Goal: Task Accomplishment & Management: Use online tool/utility

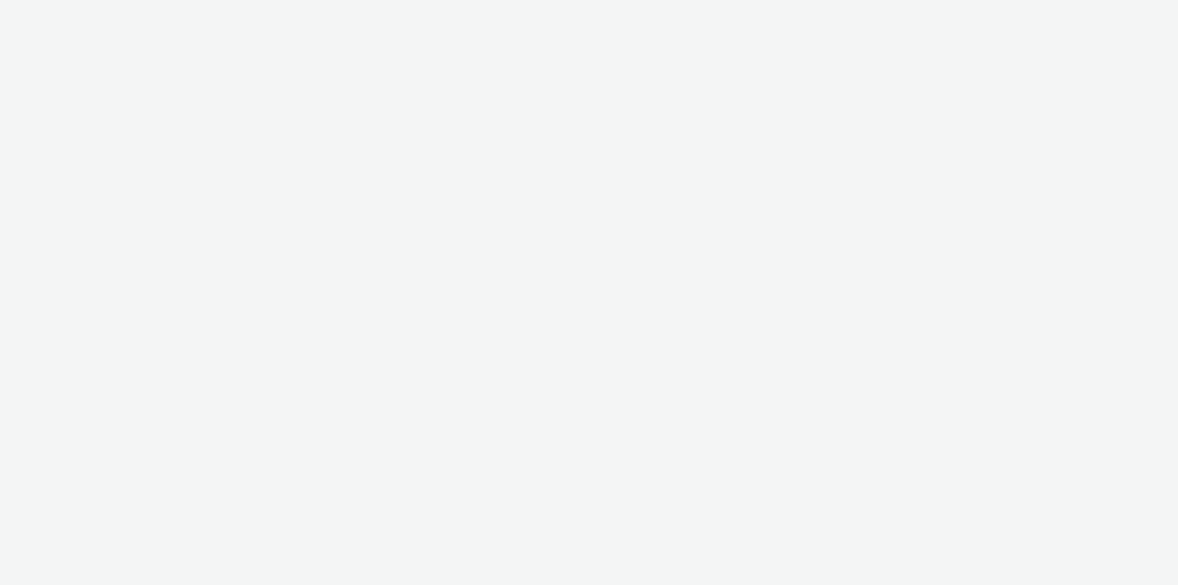
select select "79162ed7-0017-4339-93b0-3399b708648f"
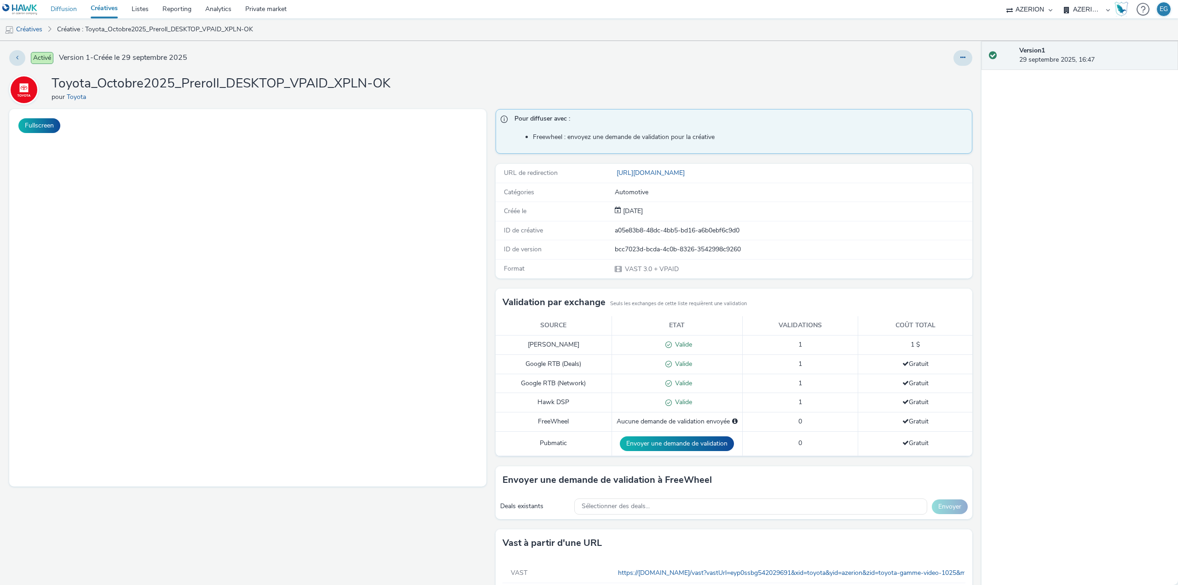
click at [68, 7] on link "Diffusion" at bounding box center [64, 9] width 40 height 18
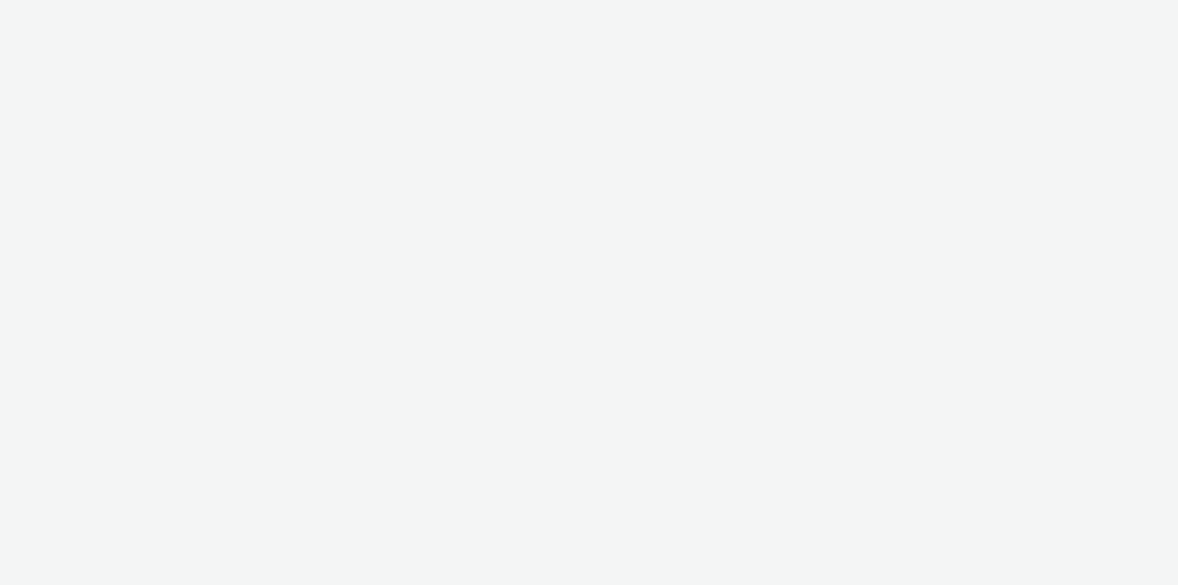
select select "79162ed7-0017-4339-93b0-3399b708648f"
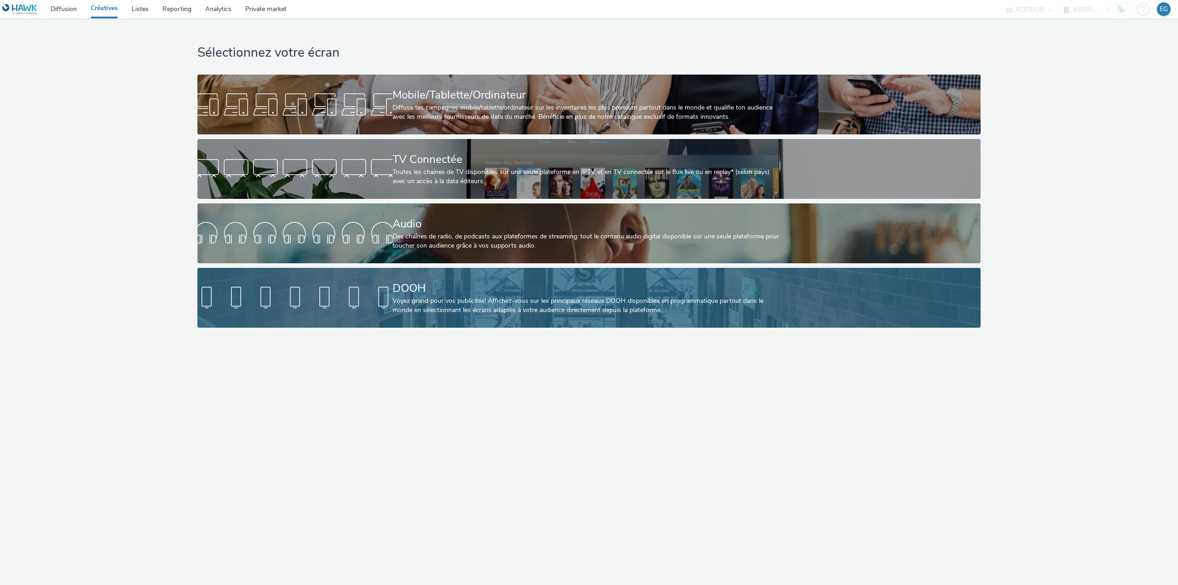
click at [444, 325] on div "DOOH Voyez grand pour vos publicités! Affichez-vous sur les principaux réseaux …" at bounding box center [588, 298] width 390 height 60
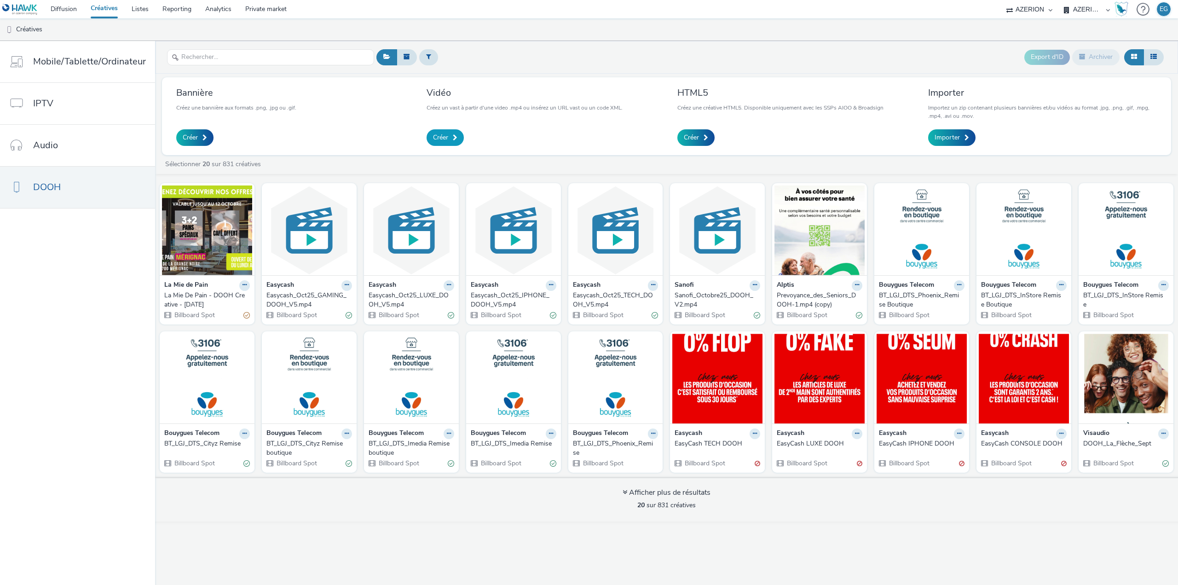
click at [441, 139] on span "Créer" at bounding box center [440, 137] width 15 height 9
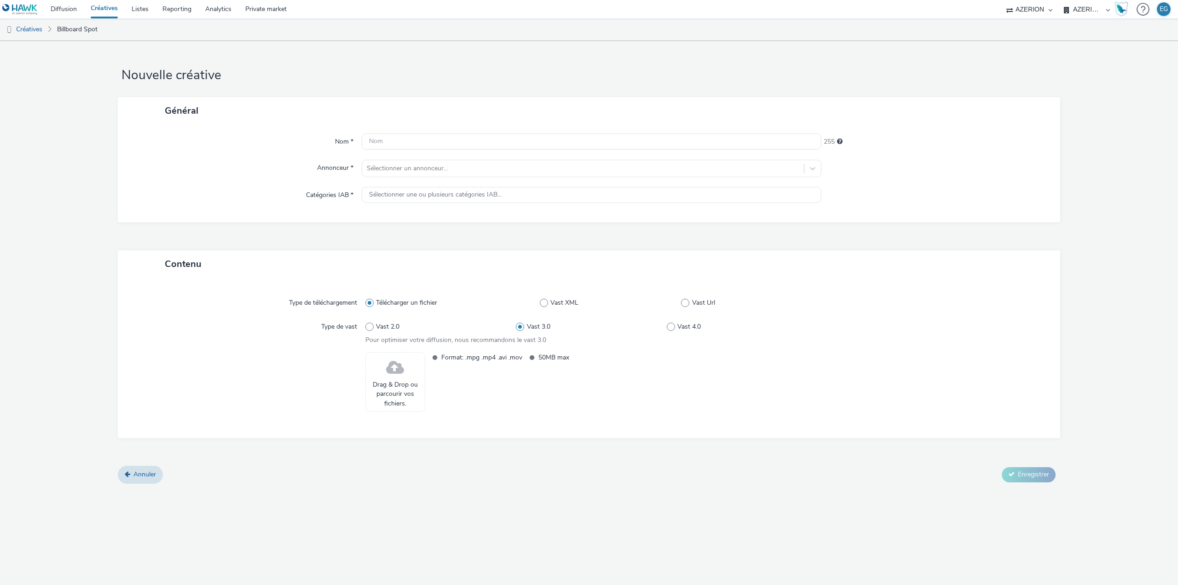
click at [394, 376] on span at bounding box center [395, 368] width 18 height 24
click at [401, 378] on span at bounding box center [395, 368] width 18 height 24
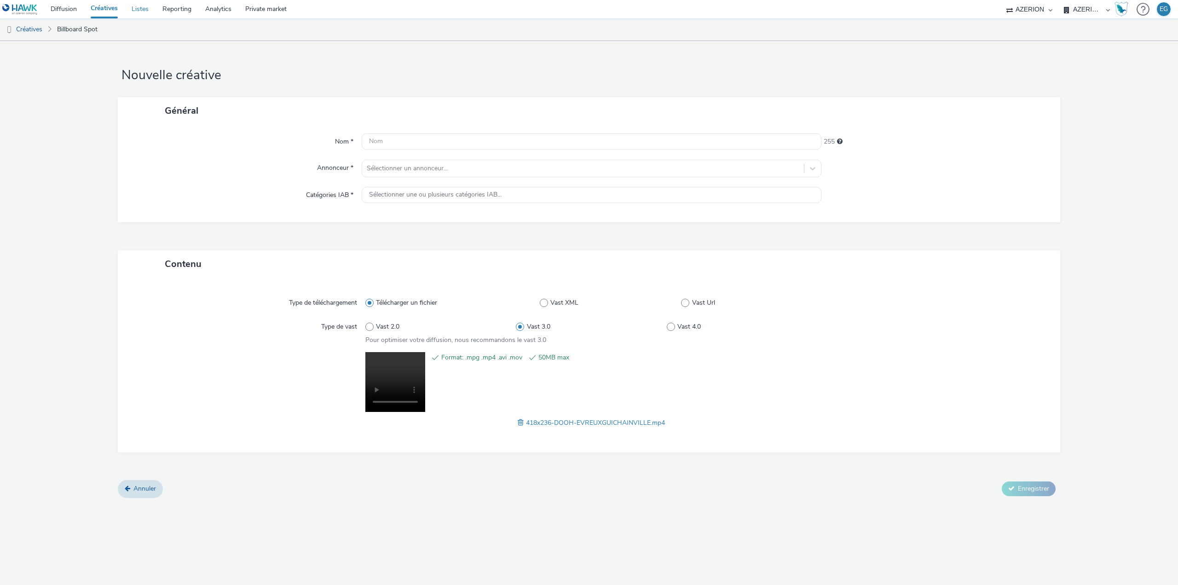
click at [139, 5] on link "Listes" at bounding box center [140, 9] width 31 height 18
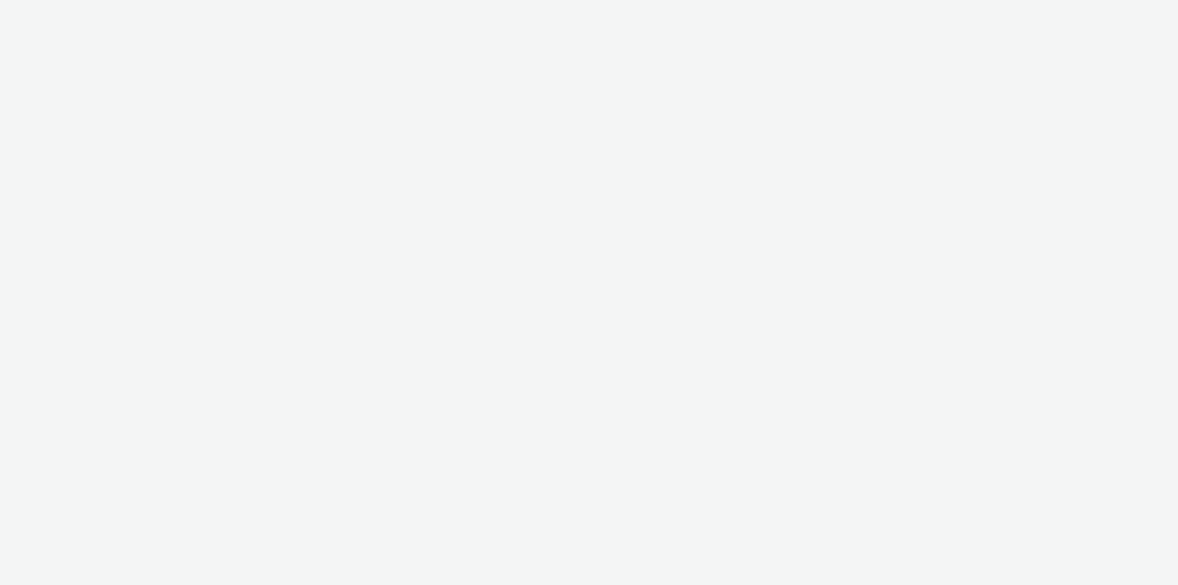
select select "79162ed7-0017-4339-93b0-3399b708648f"
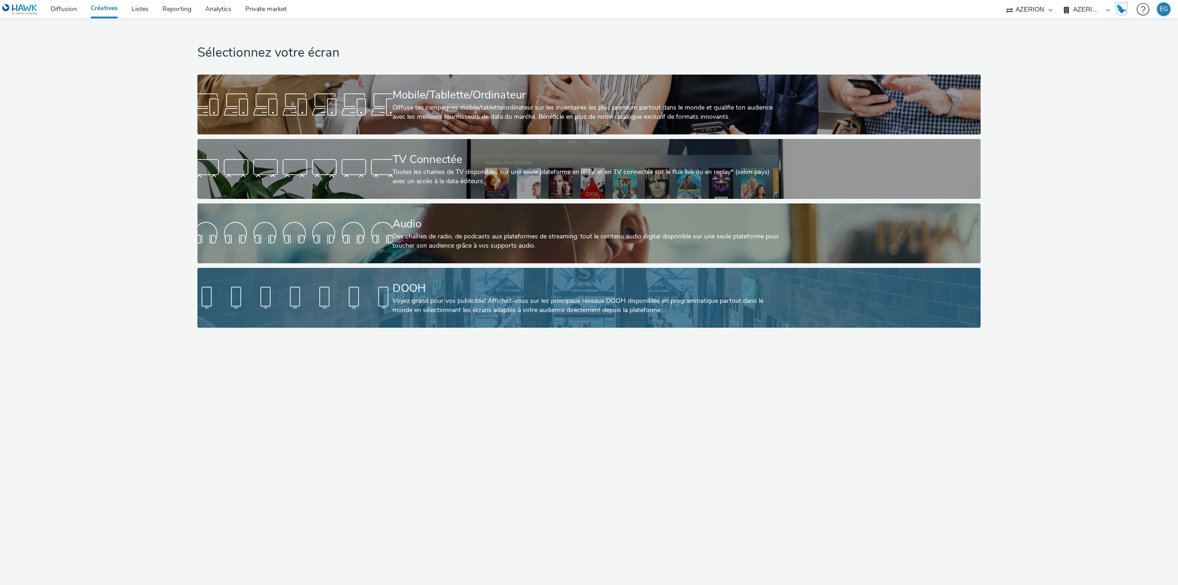
click at [434, 306] on div "Voyez grand pour vos publicités! Affichez-vous sur les principaux réseaux DOOH …" at bounding box center [588, 305] width 390 height 19
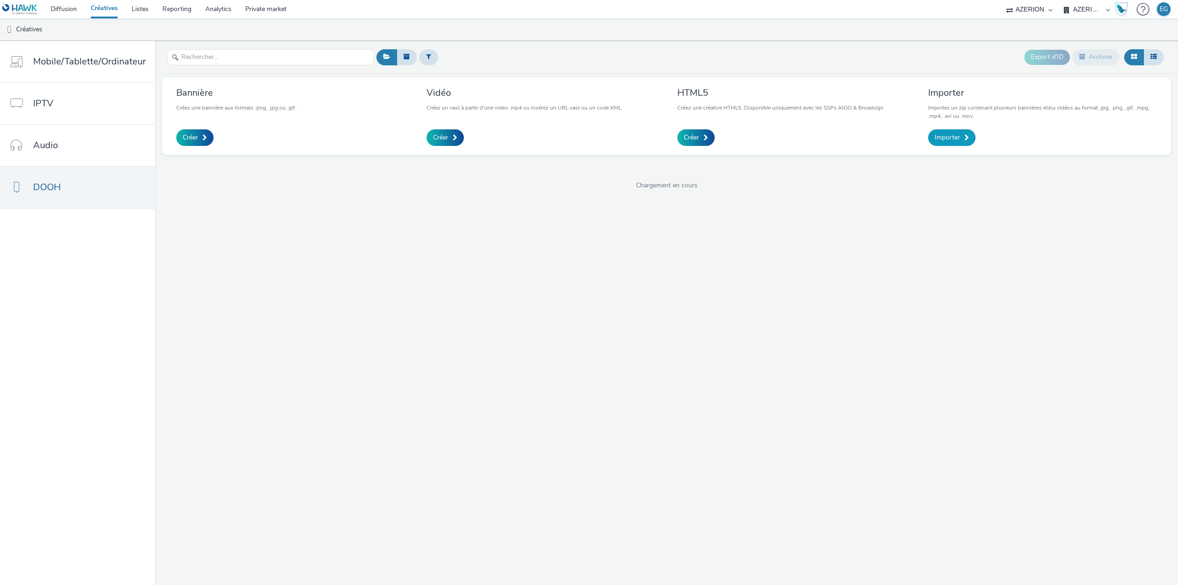
click at [944, 144] on link "Importer" at bounding box center [951, 137] width 47 height 17
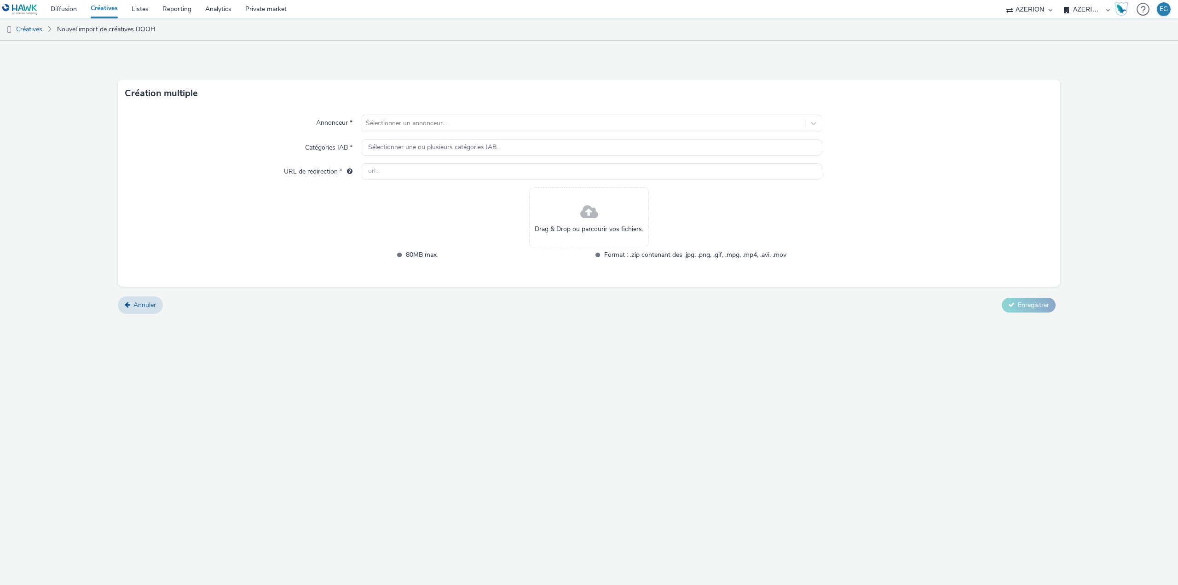
click at [588, 211] on span at bounding box center [589, 212] width 18 height 24
click at [387, 112] on div "Annonceur * Sélectionner un annonceur... Catégories IAB * Sélectionner une ou p…" at bounding box center [589, 199] width 942 height 185
click at [389, 120] on div at bounding box center [583, 123] width 434 height 11
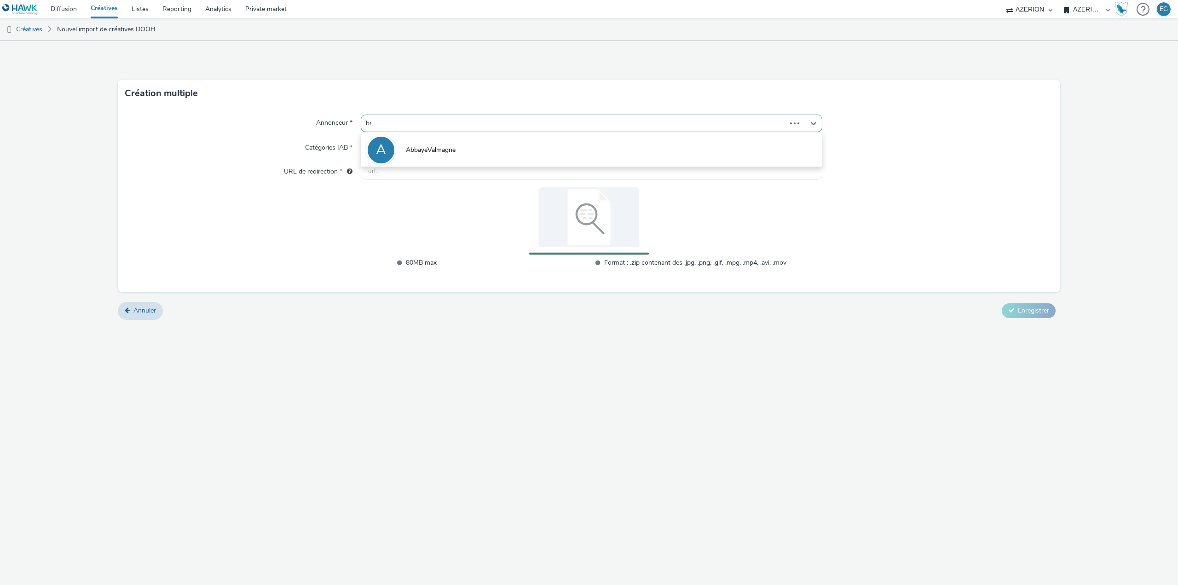
type input "brico"
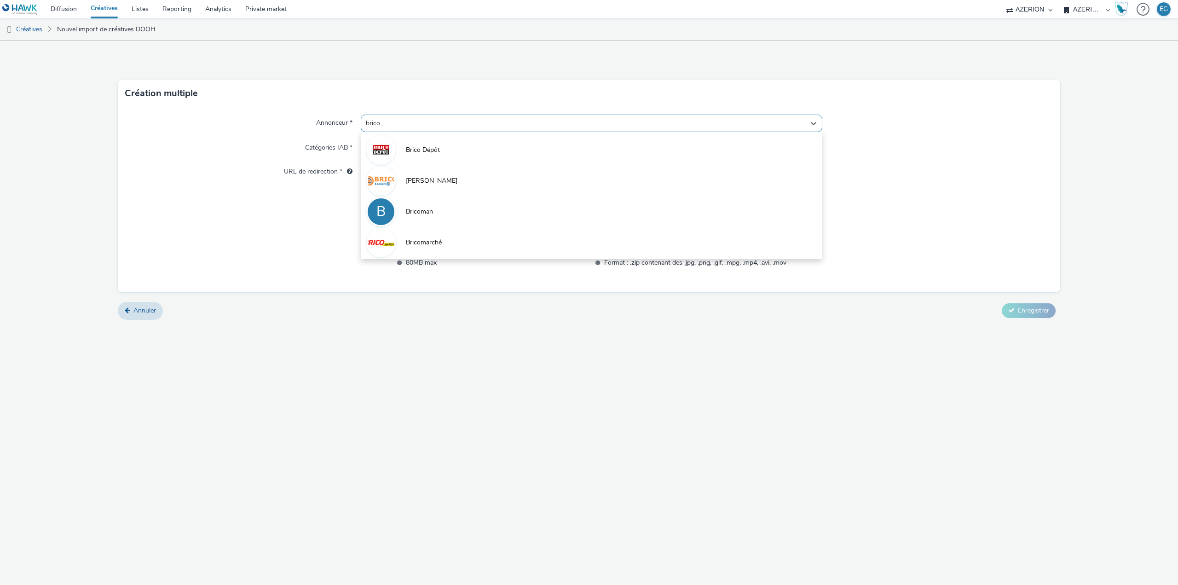
click at [437, 209] on li "B Bricoman" at bounding box center [592, 211] width 462 height 31
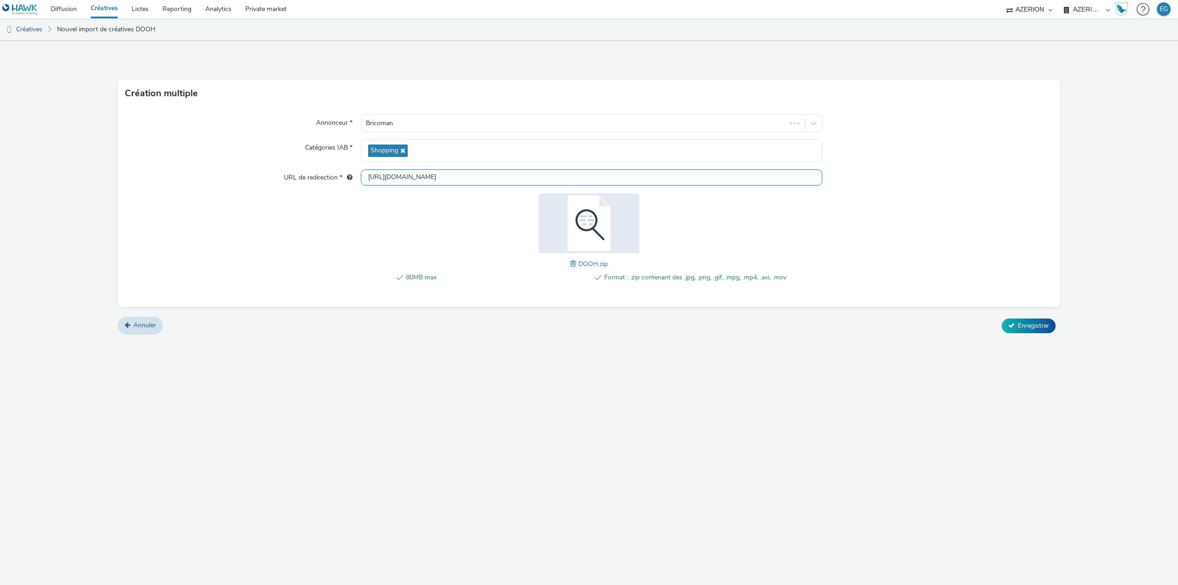
click at [380, 179] on input "http://bricoman.fr" at bounding box center [592, 177] width 462 height 16
type input "https://bricoman.fr"
click at [654, 378] on div "Création multiple Annonceur * Bricoman Catégories IAB * Shopping URL de redirec…" at bounding box center [589, 313] width 1178 height 544
click at [1033, 325] on span "Enregistrer" at bounding box center [1033, 325] width 31 height 9
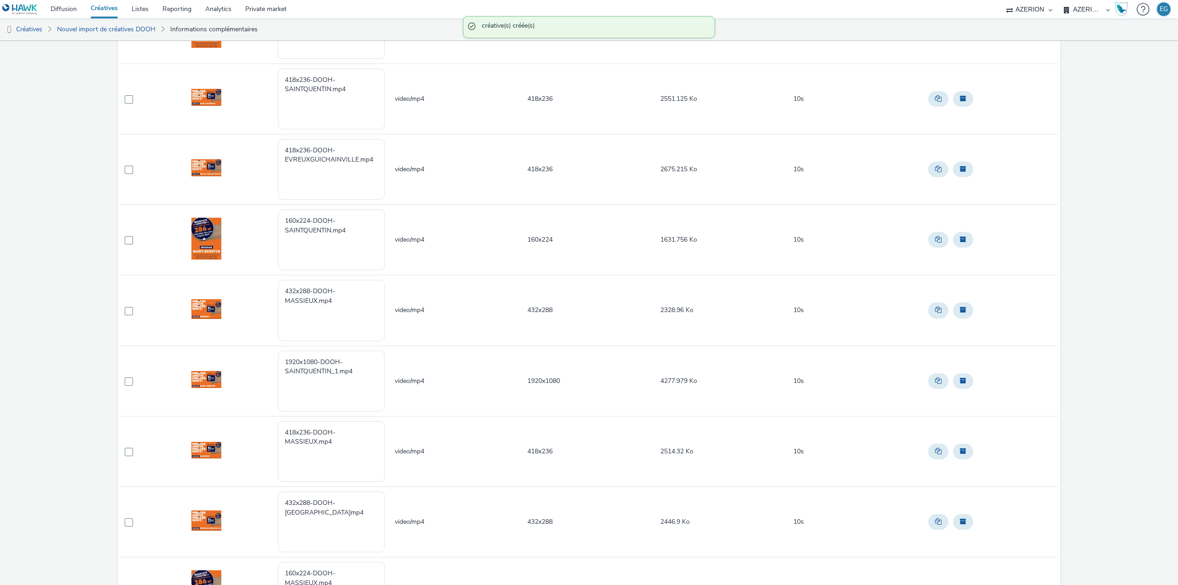
scroll to position [446, 0]
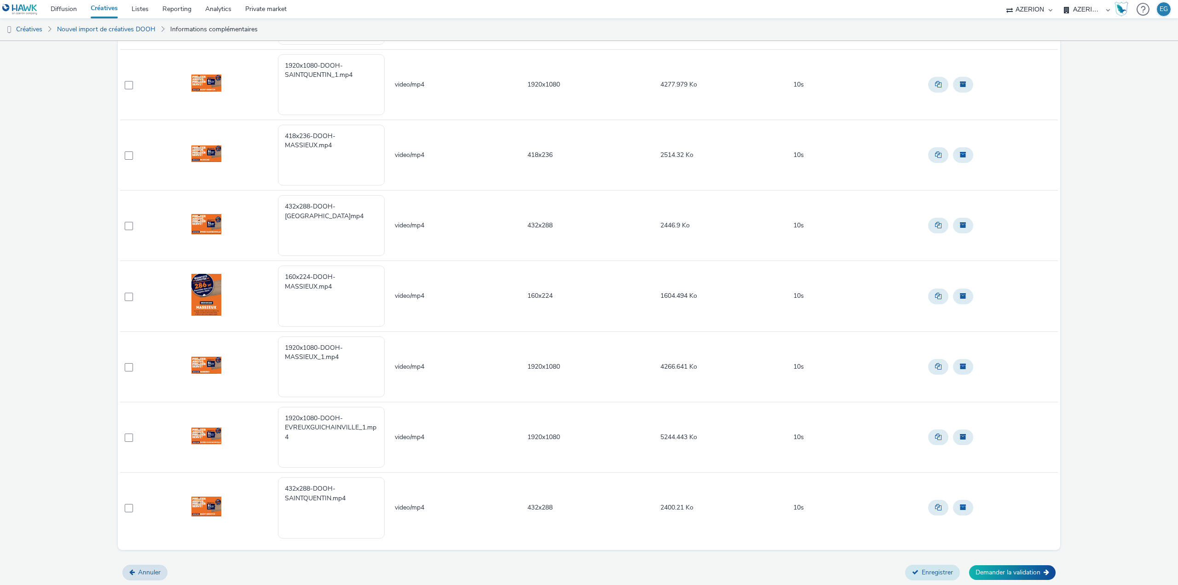
click at [926, 571] on button "Enregistrer" at bounding box center [932, 573] width 55 height 16
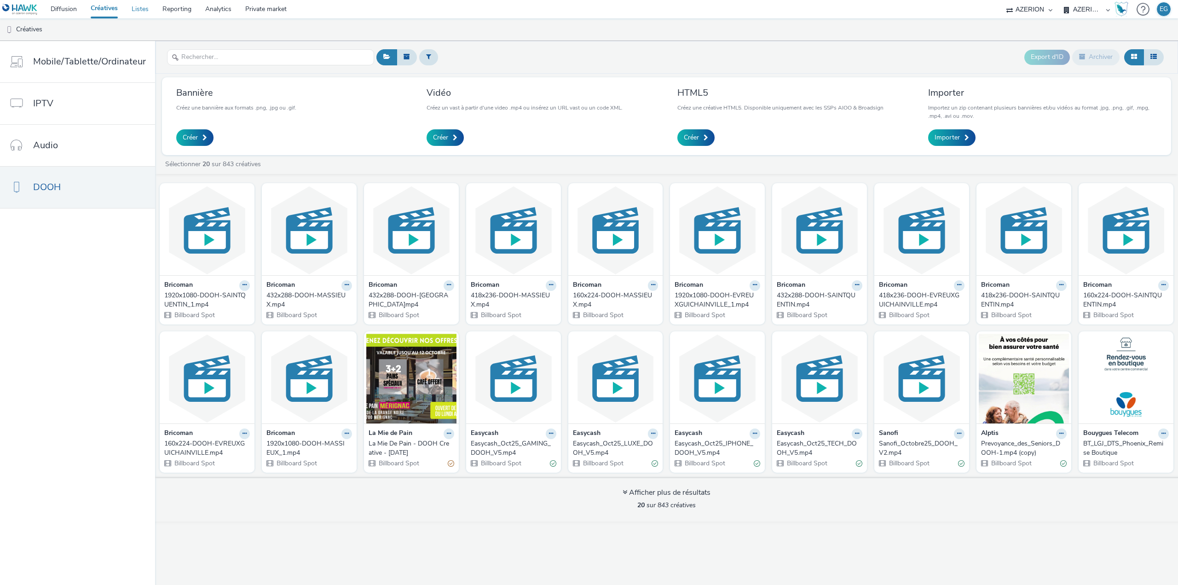
drag, startPoint x: 139, startPoint y: 4, endPoint x: 144, endPoint y: 4, distance: 5.5
click at [295, 295] on div "432x288-DOOH-MASSIEUX.mp4" at bounding box center [307, 300] width 82 height 19
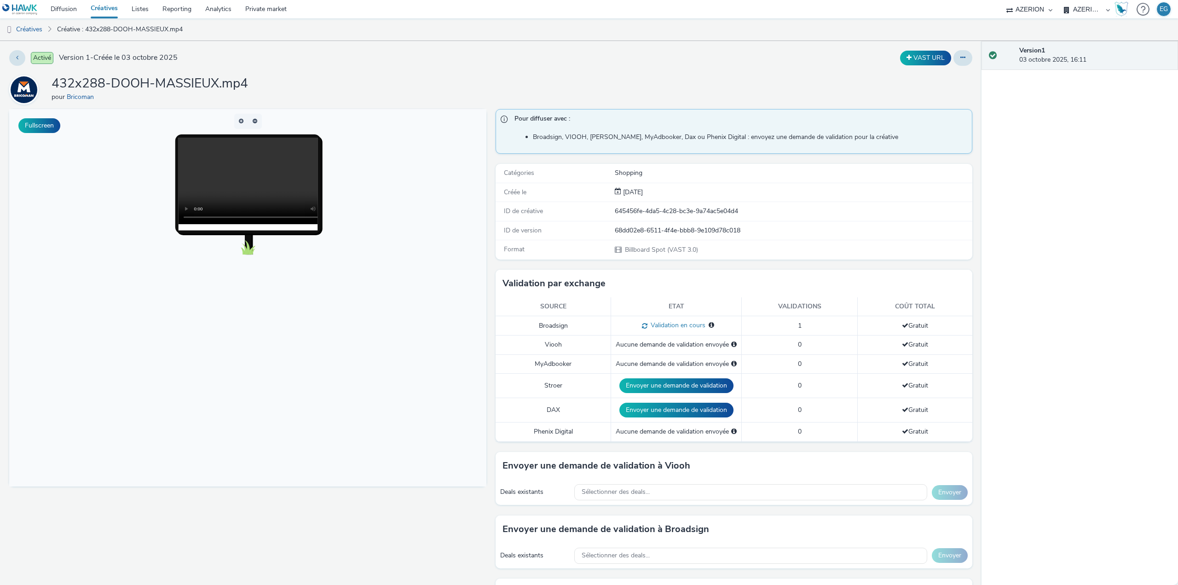
click at [102, 3] on link "Créatives" at bounding box center [104, 9] width 41 height 18
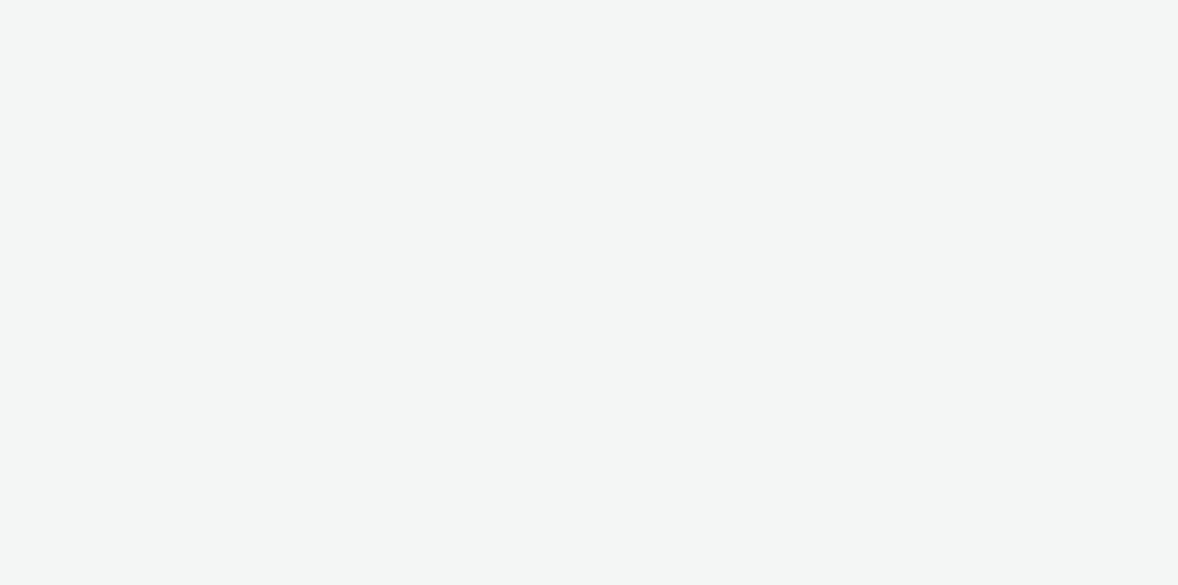
select select "79162ed7-0017-4339-93b0-3399b708648f"
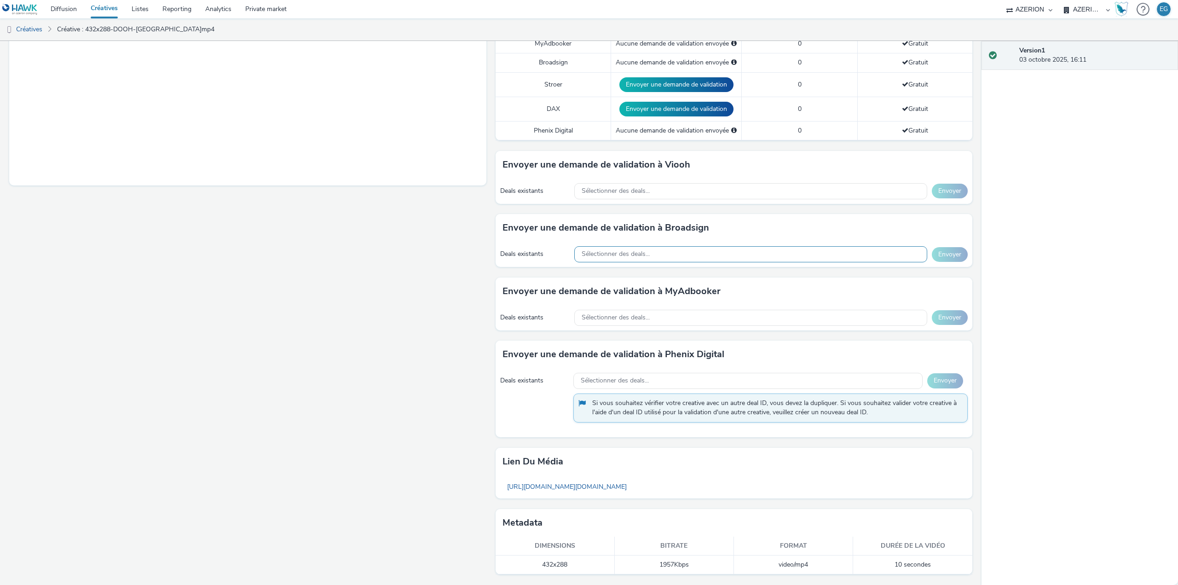
click at [632, 251] on span "Sélectionner des deals..." at bounding box center [616, 254] width 68 height 8
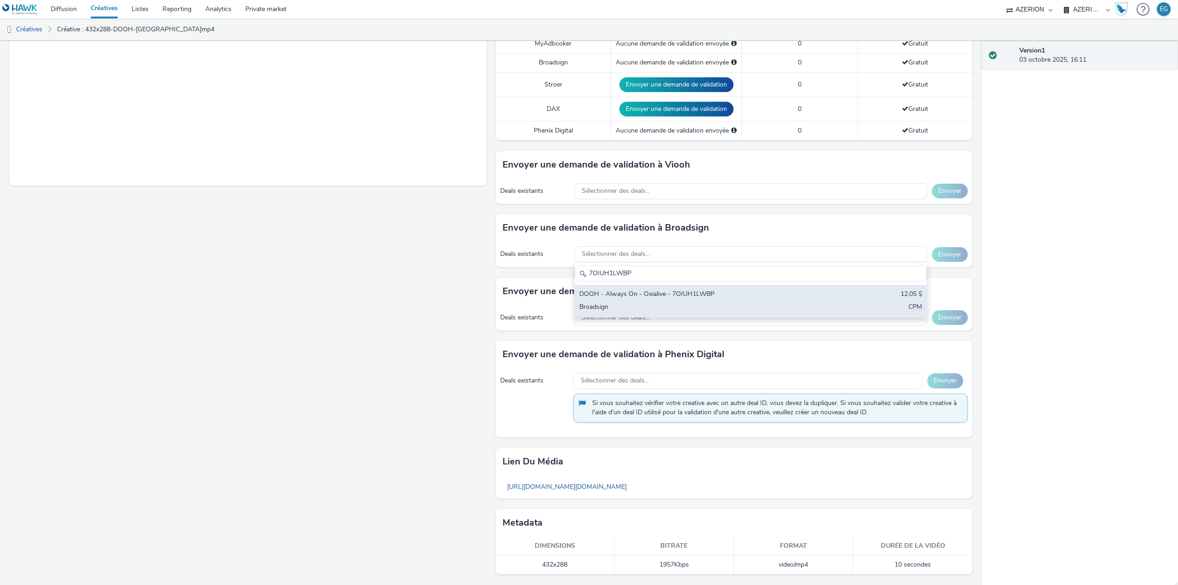
type input "7OIUH1LWBP"
click at [623, 290] on div "DOOH - Always On - Oxialive - 7OIUH1LWBP" at bounding box center [692, 294] width 227 height 11
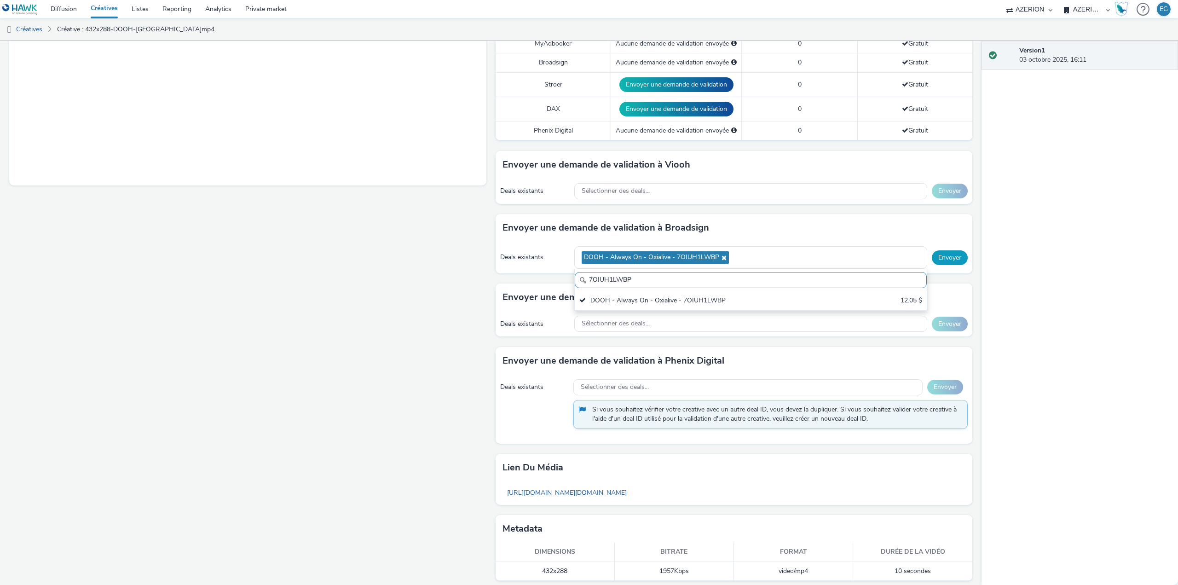
click at [947, 255] on button "Envoyer" at bounding box center [950, 257] width 36 height 15
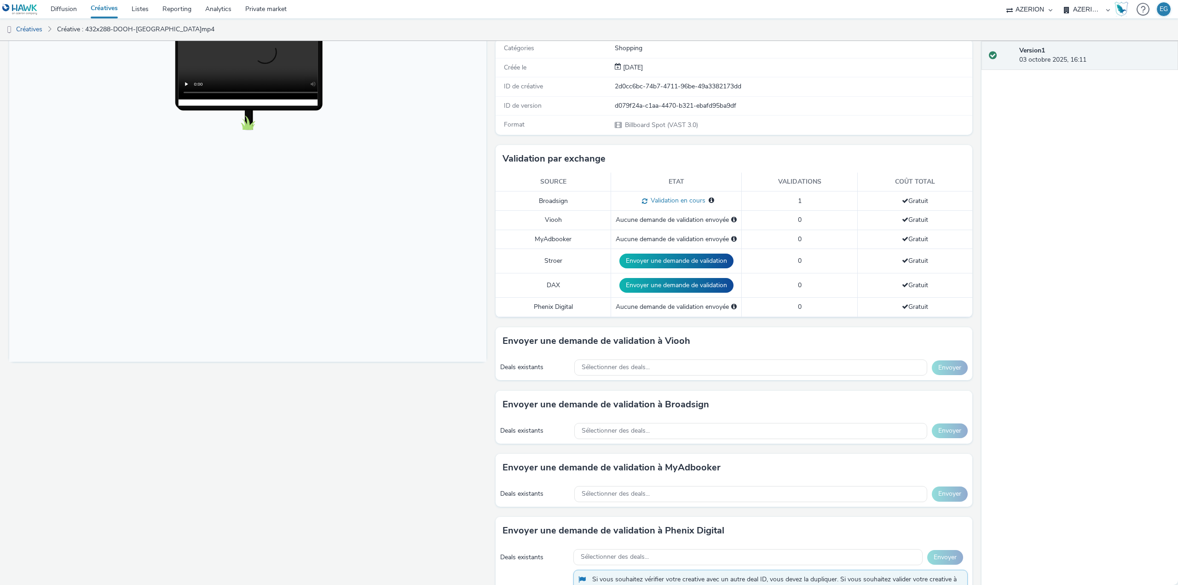
scroll to position [71, 0]
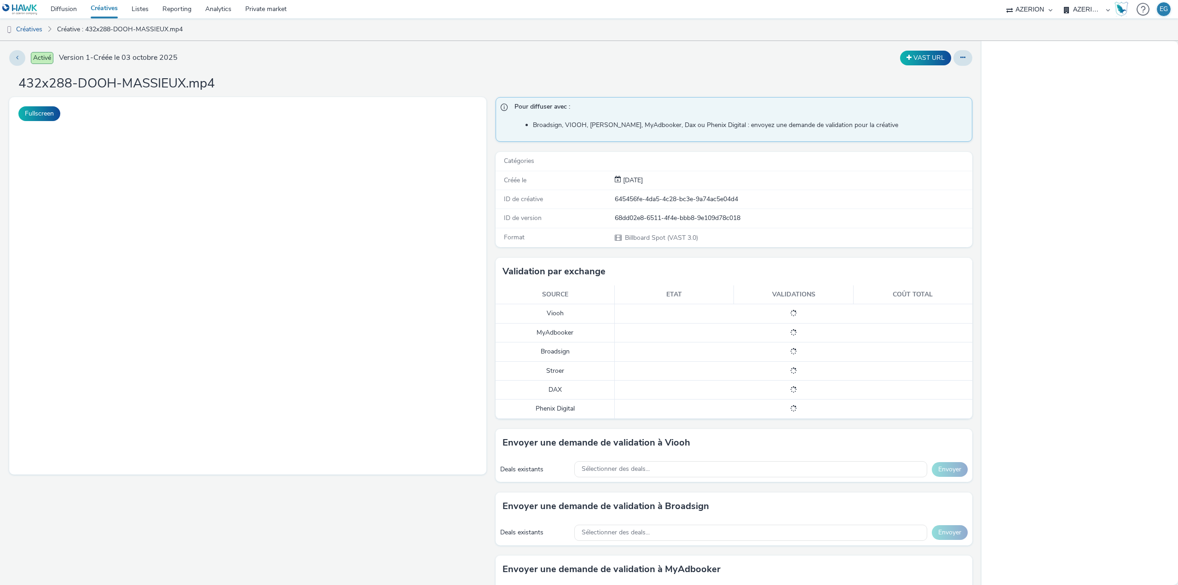
select select "79162ed7-0017-4339-93b0-3399b708648f"
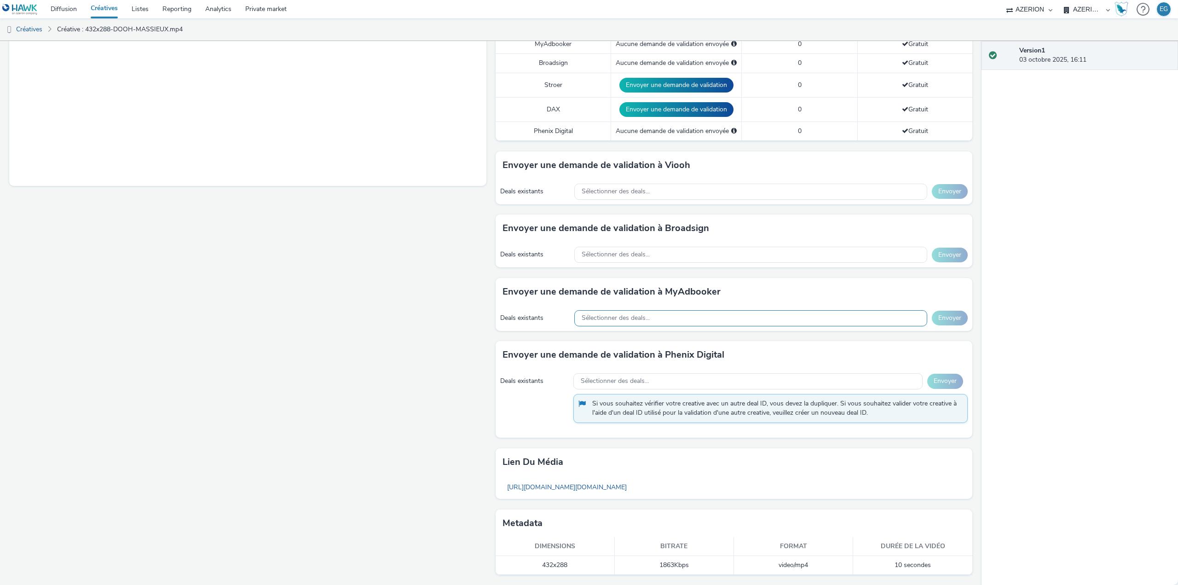
scroll to position [301, 0]
click at [672, 260] on div "Sélectionner des deals..." at bounding box center [750, 254] width 353 height 16
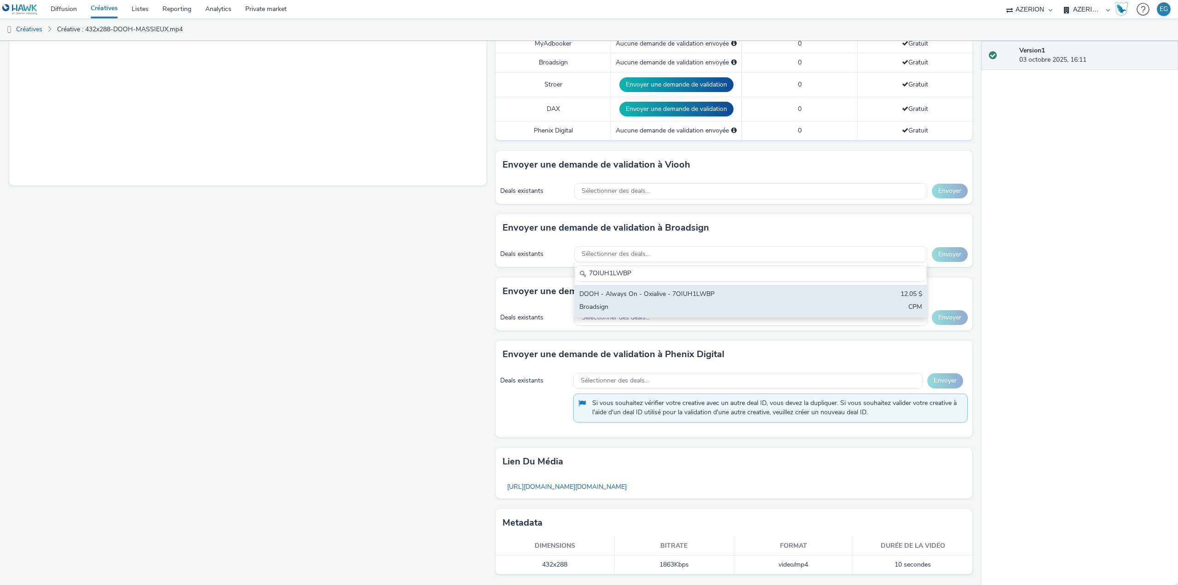
type input "7OIUH1LWBP"
click at [653, 297] on div "DOOH - Always On - Oxialive - 7OIUH1LWBP" at bounding box center [692, 294] width 227 height 11
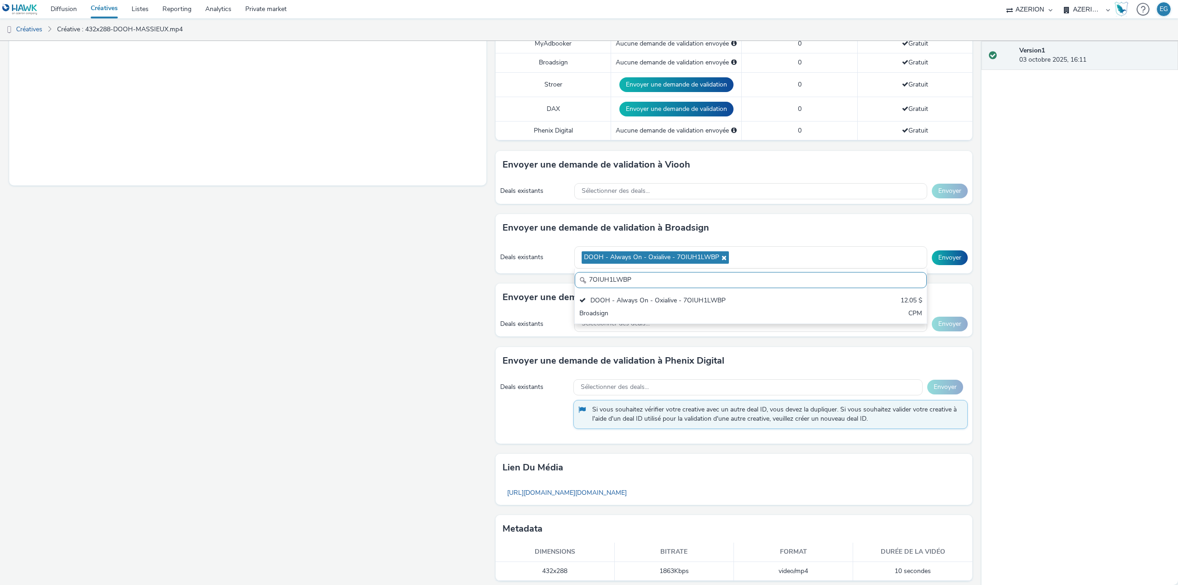
click at [897, 231] on div "Envoyer une demande de validation à Broadsign" at bounding box center [734, 228] width 477 height 28
click at [947, 255] on button "Envoyer" at bounding box center [950, 257] width 36 height 15
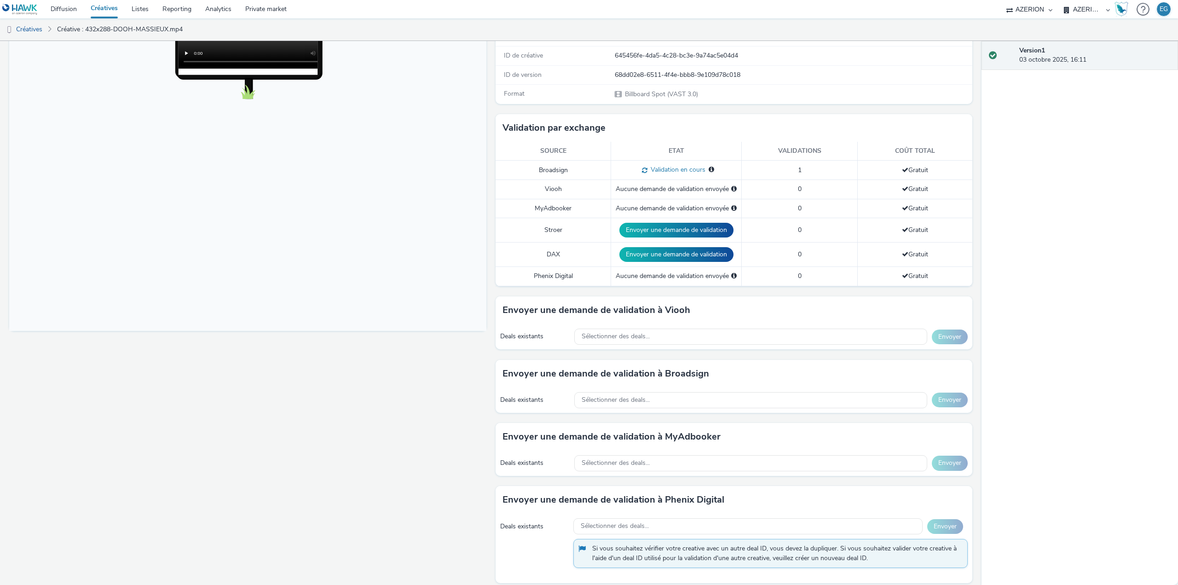
scroll to position [71, 0]
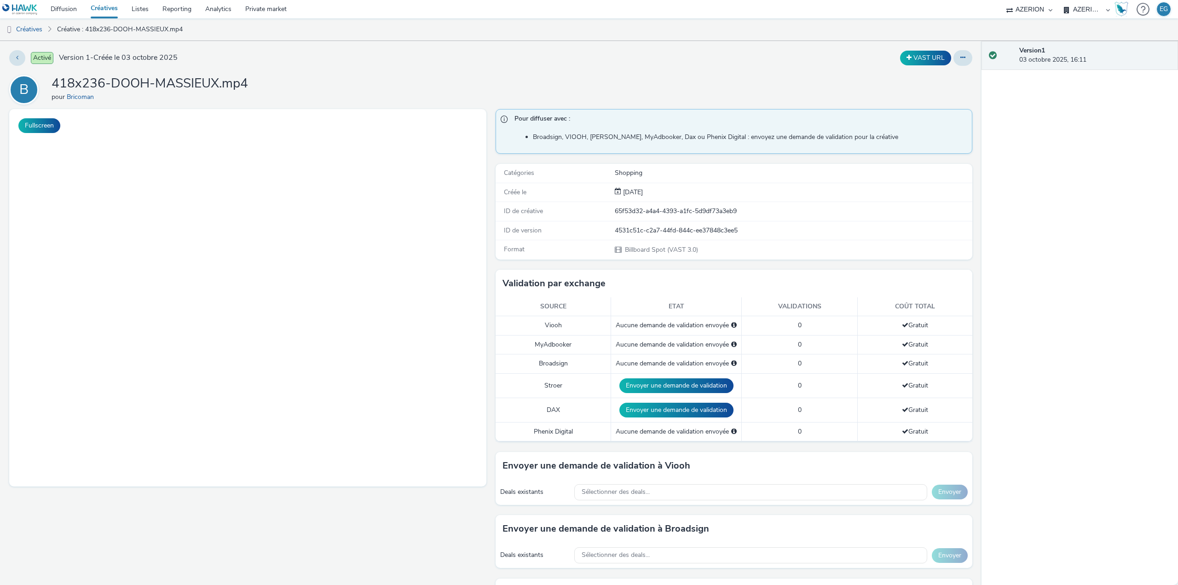
select select "79162ed7-0017-4339-93b0-3399b708648f"
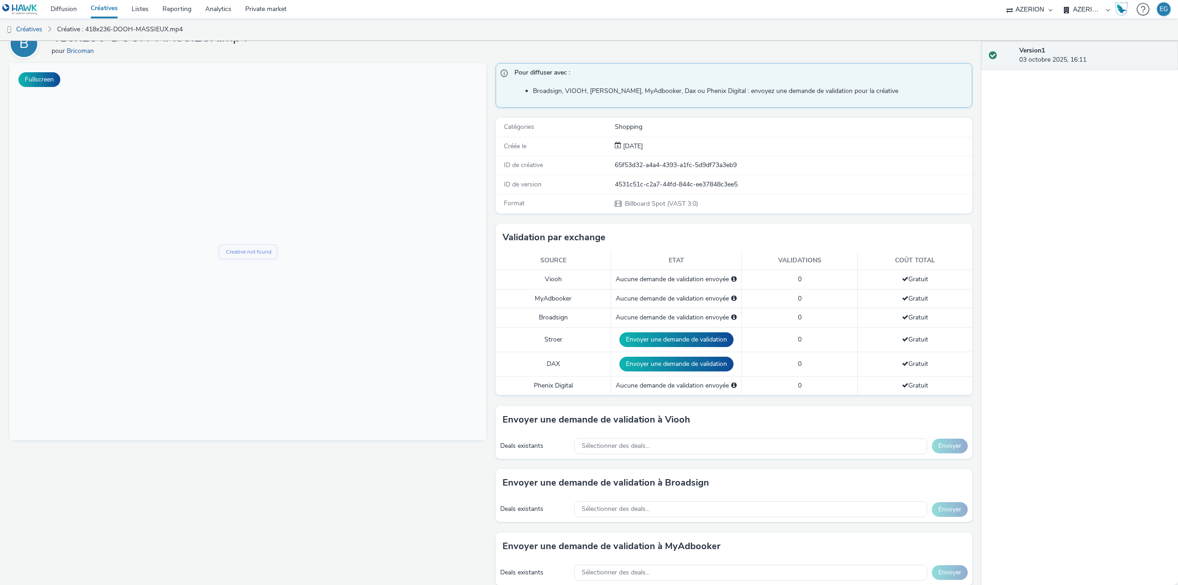
scroll to position [301, 0]
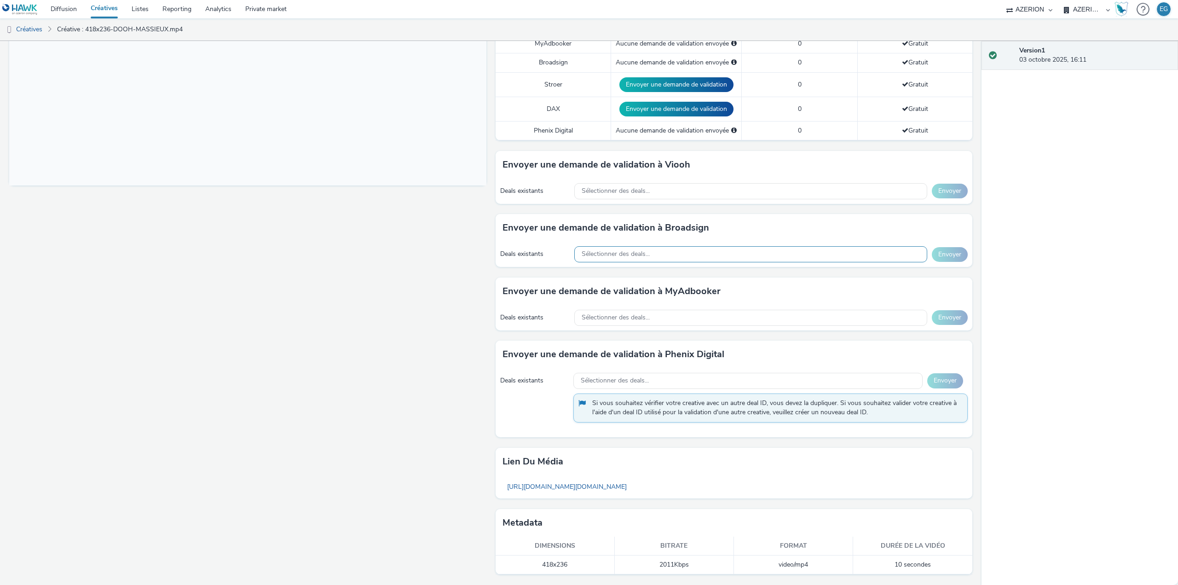
click at [670, 252] on div "Sélectionner des deals..." at bounding box center [750, 254] width 353 height 16
paste input "7OIUH1LWBP"
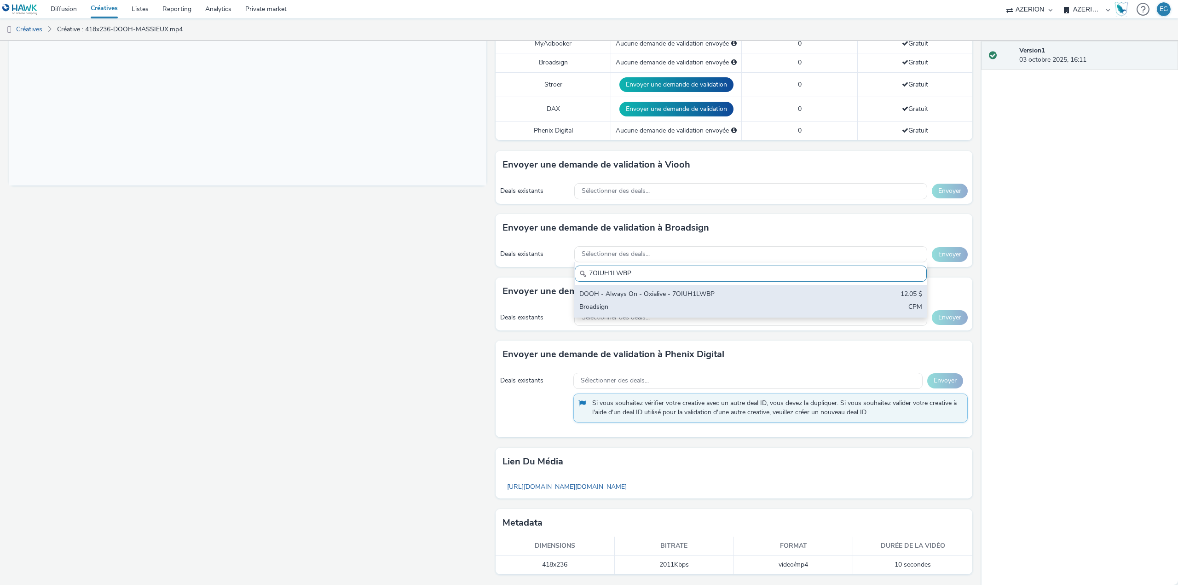
type input "7OIUH1LWBP"
click at [648, 291] on div "DOOH - Always On - Oxialive - 7OIUH1LWBP" at bounding box center [692, 294] width 227 height 11
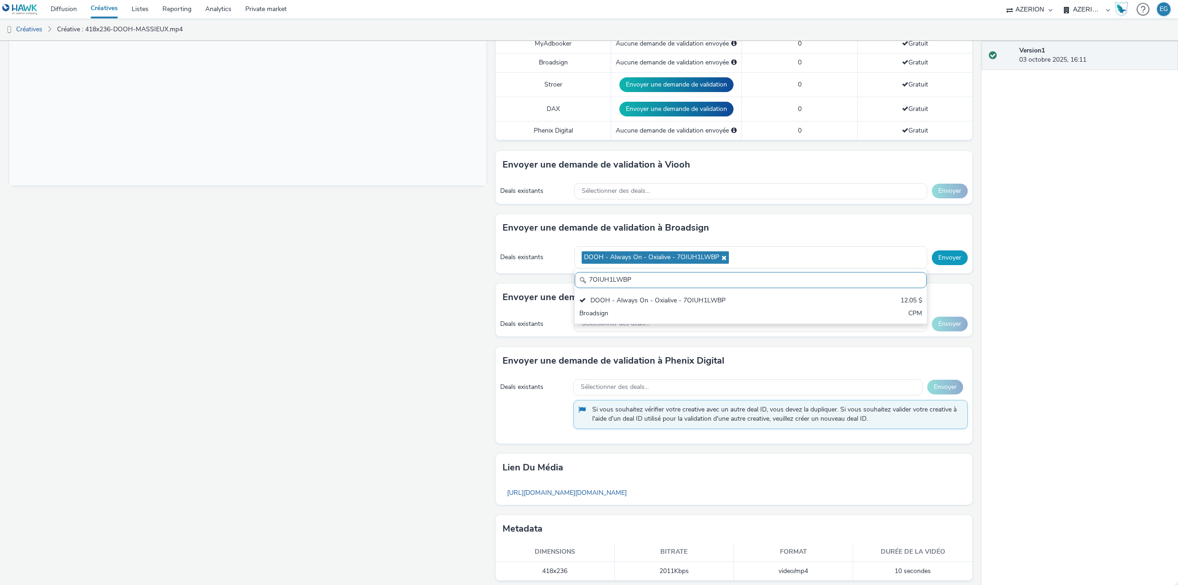
click at [939, 251] on button "Envoyer" at bounding box center [950, 257] width 36 height 15
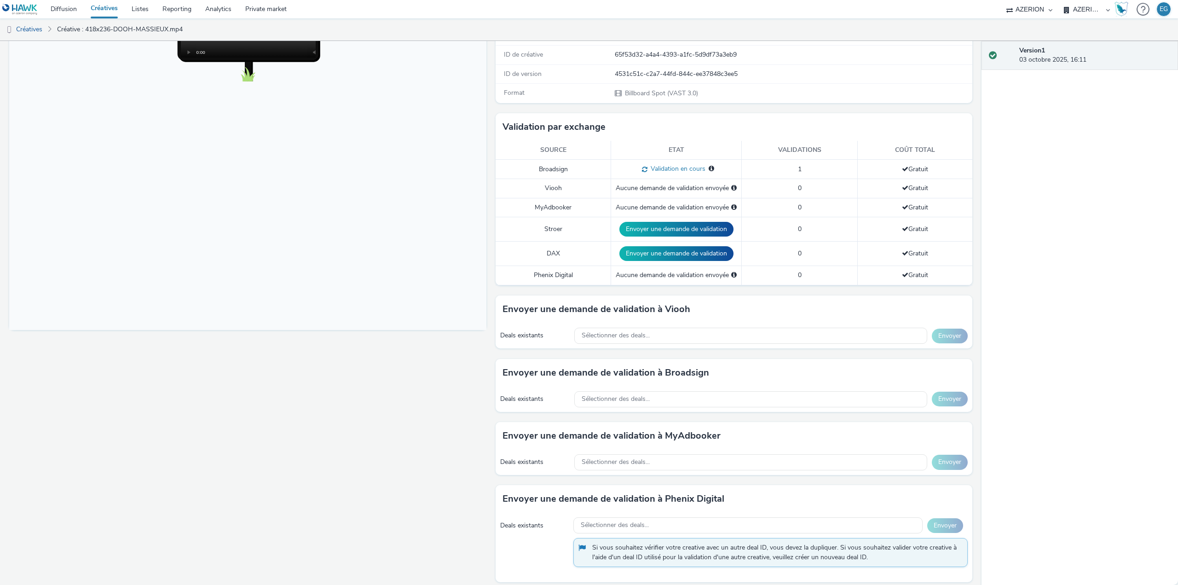
scroll to position [71, 0]
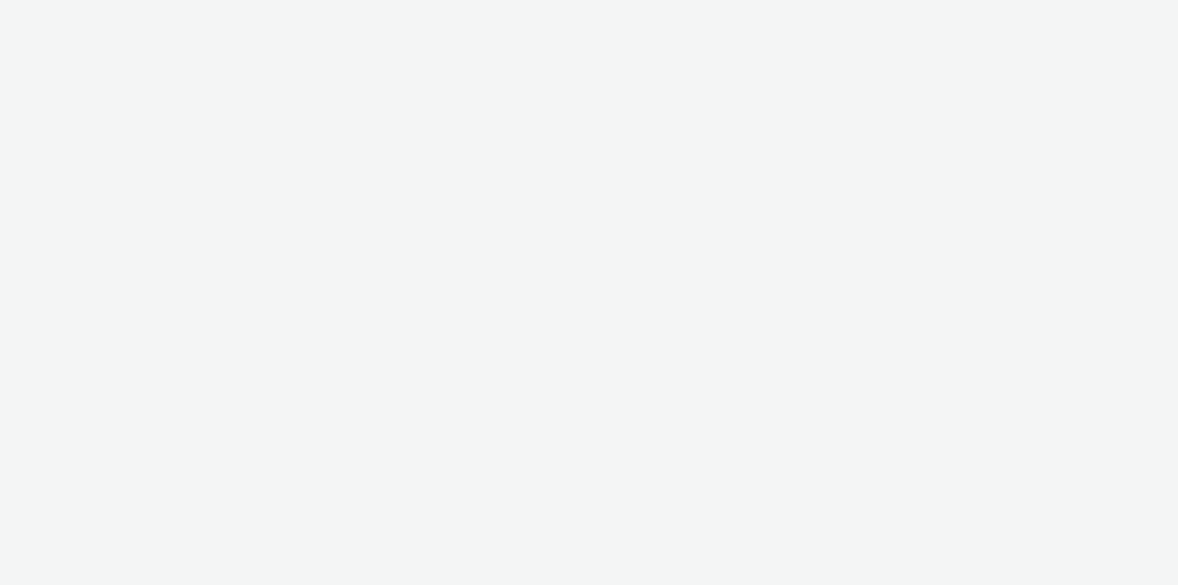
select select "79162ed7-0017-4339-93b0-3399b708648f"
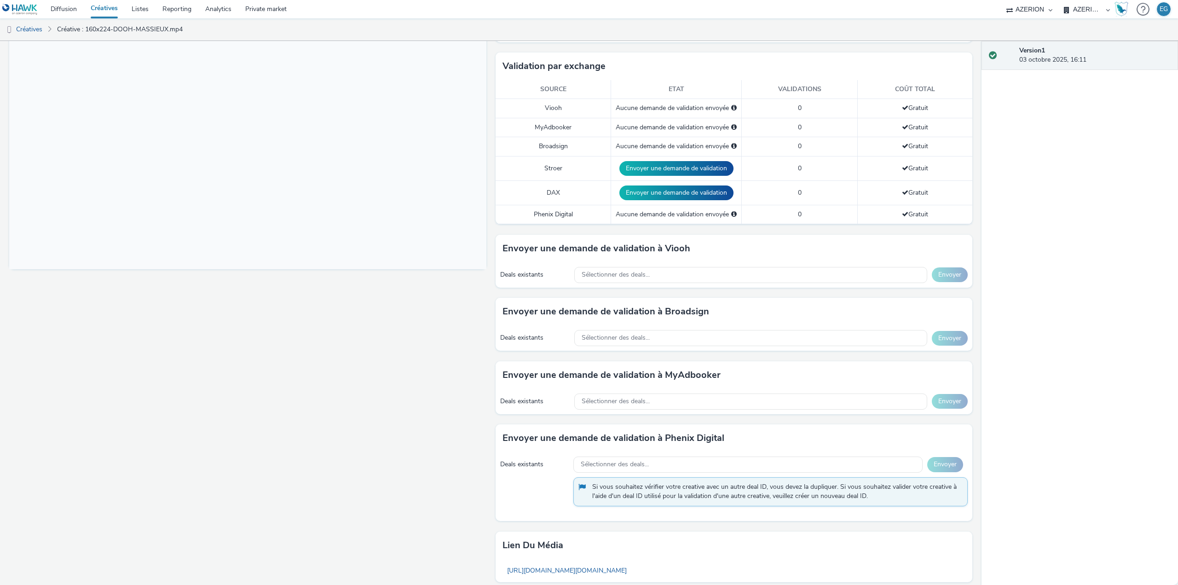
scroll to position [230, 0]
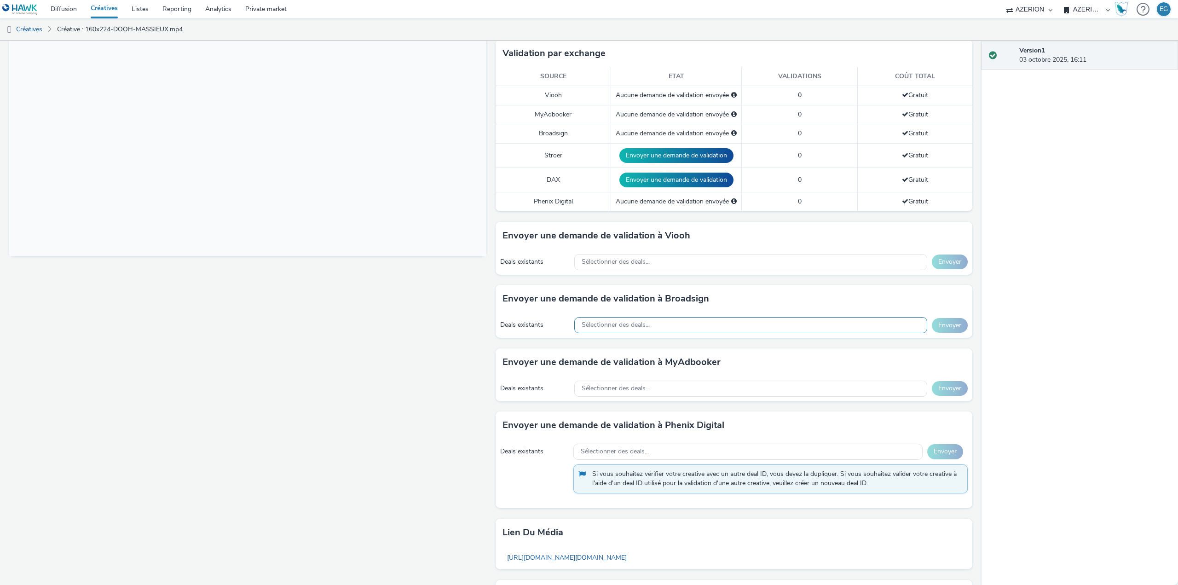
click at [684, 319] on div "Sélectionner des deals..." at bounding box center [750, 325] width 353 height 16
type input "7OIUH1LWBP"
click at [647, 362] on div "DOOH - Always On - Oxialive - 7OIUH1LWBP" at bounding box center [692, 365] width 227 height 11
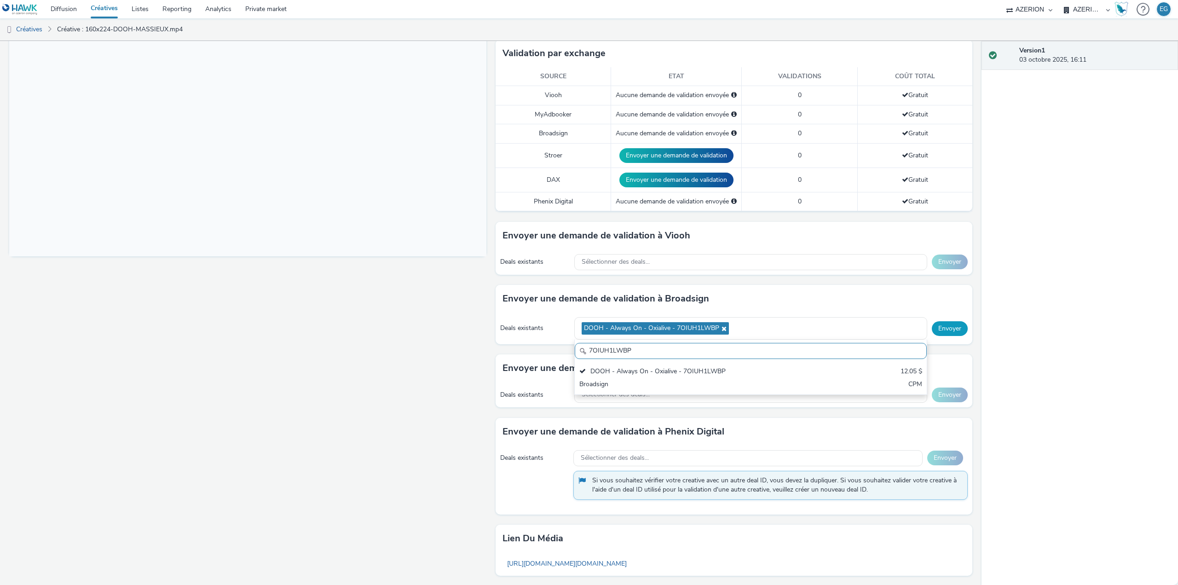
click at [940, 326] on button "Envoyer" at bounding box center [950, 328] width 36 height 15
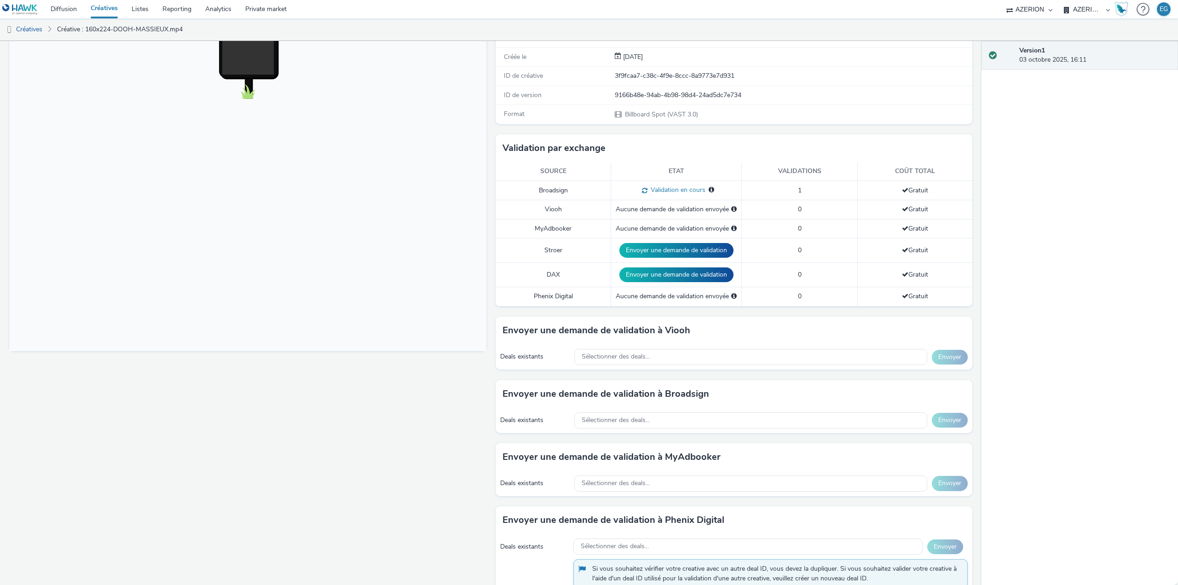
scroll to position [46, 0]
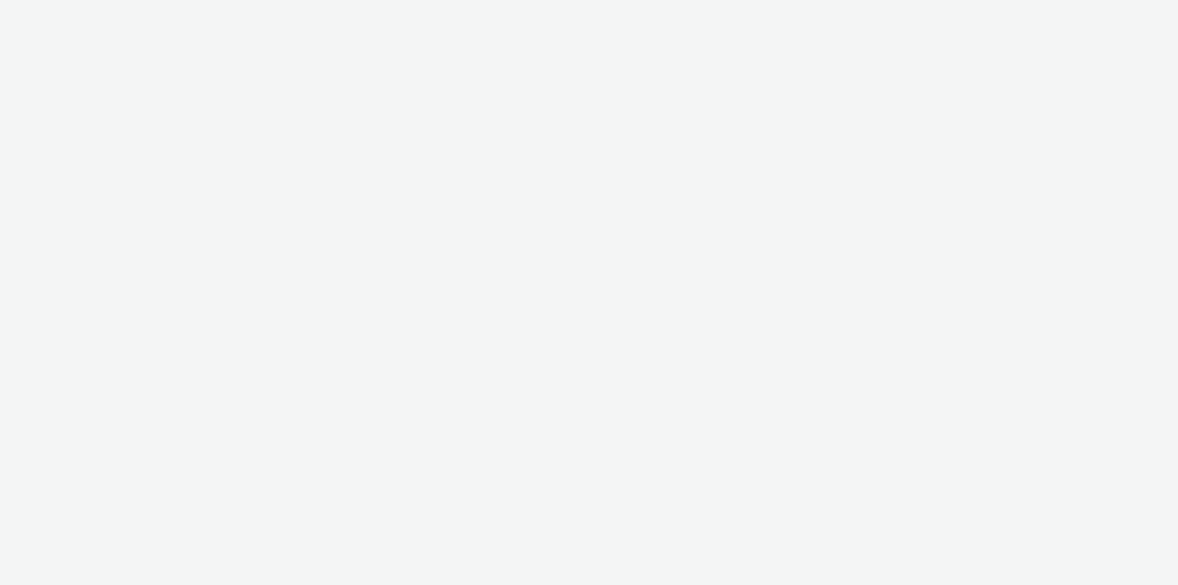
select select "79162ed7-0017-4339-93b0-3399b708648f"
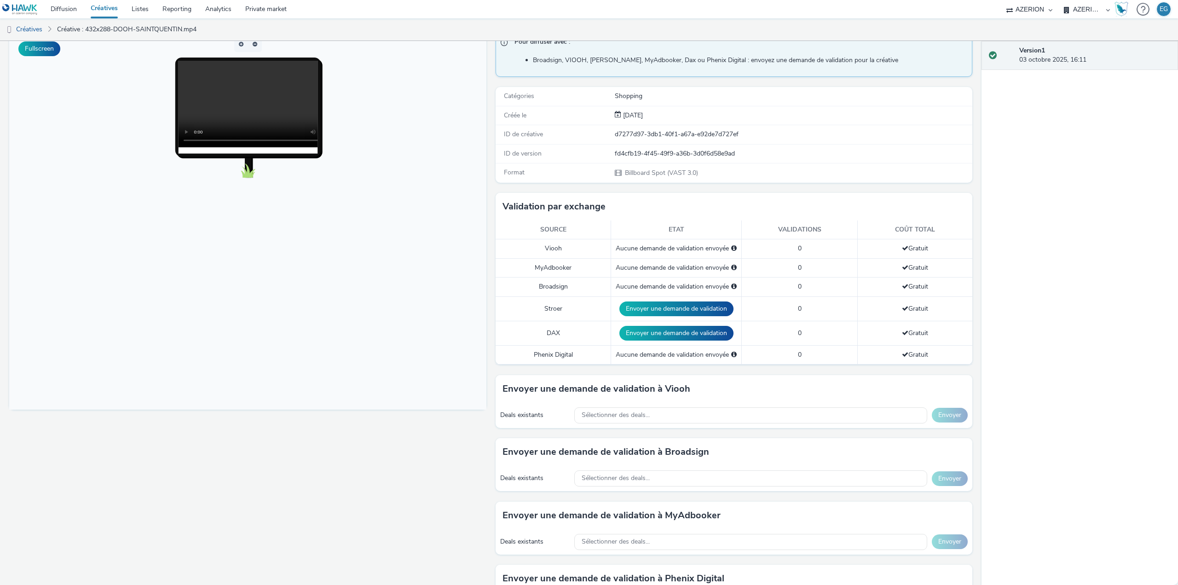
scroll to position [276, 0]
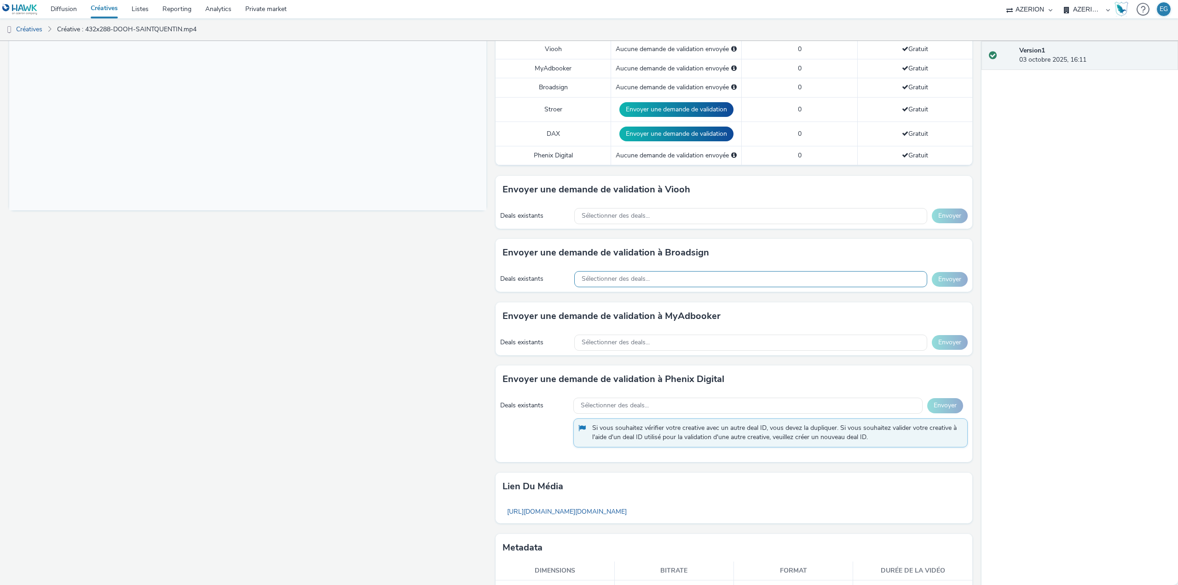
click at [656, 283] on div "Sélectionner des deals..." at bounding box center [750, 279] width 353 height 16
paste input "7OIUH1LWBP"
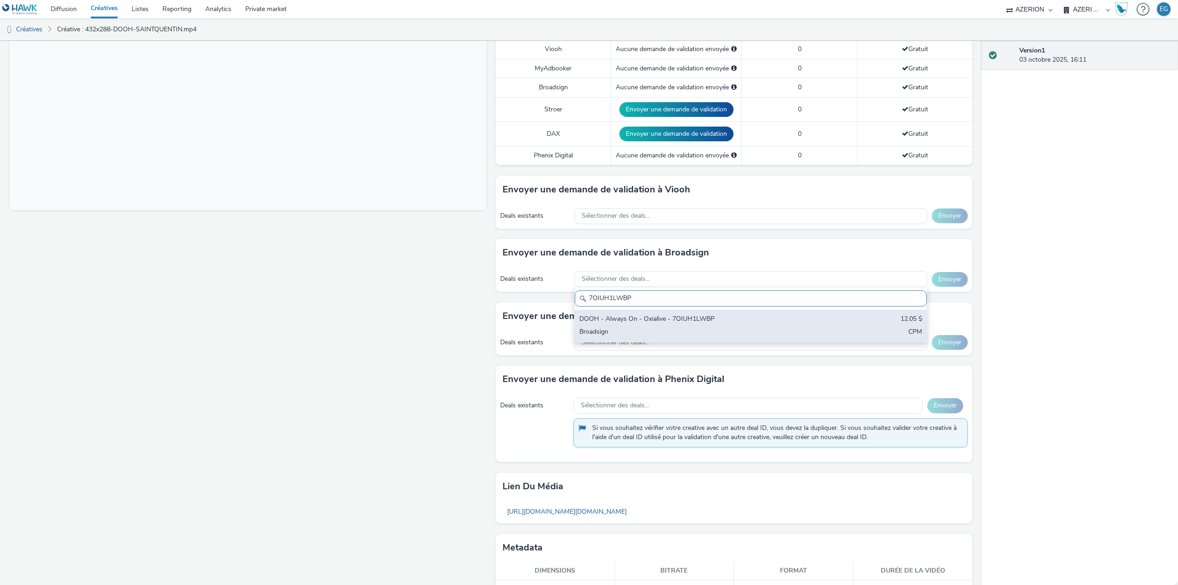
type input "7OIUH1LWBP"
click at [645, 317] on div "DOOH - Always On - Oxialive - 7OIUH1LWBP" at bounding box center [692, 319] width 227 height 11
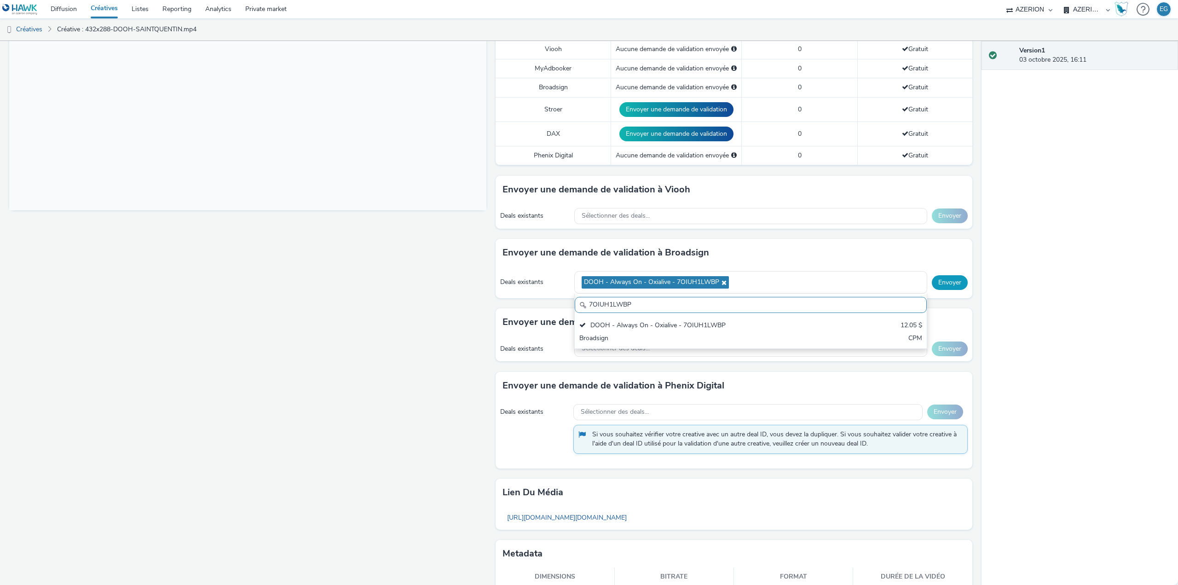
click at [944, 283] on button "Envoyer" at bounding box center [950, 282] width 36 height 15
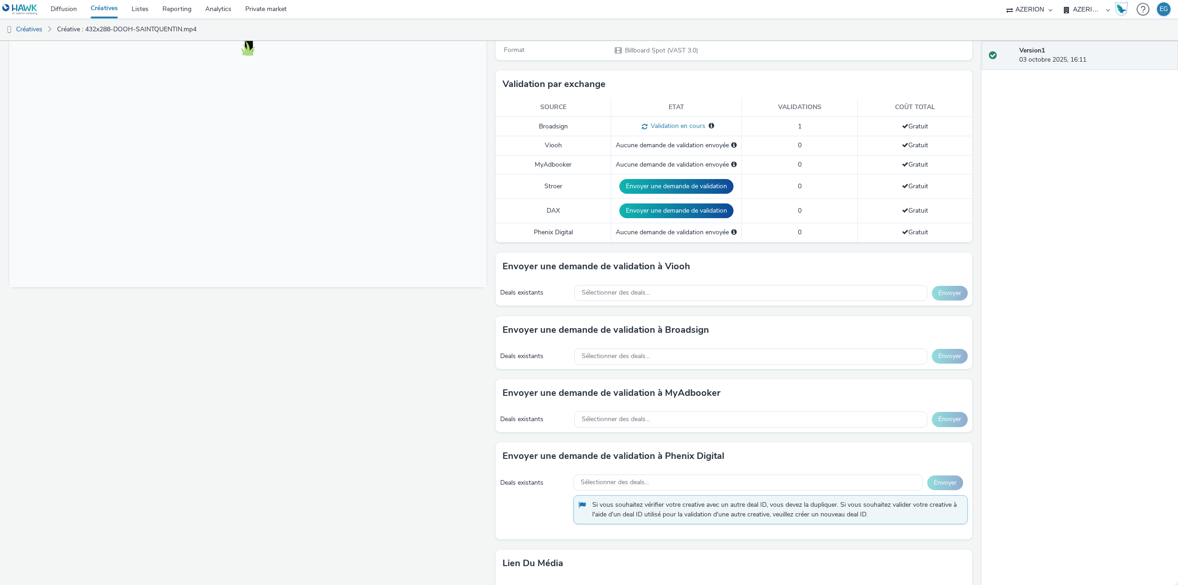
scroll to position [92, 0]
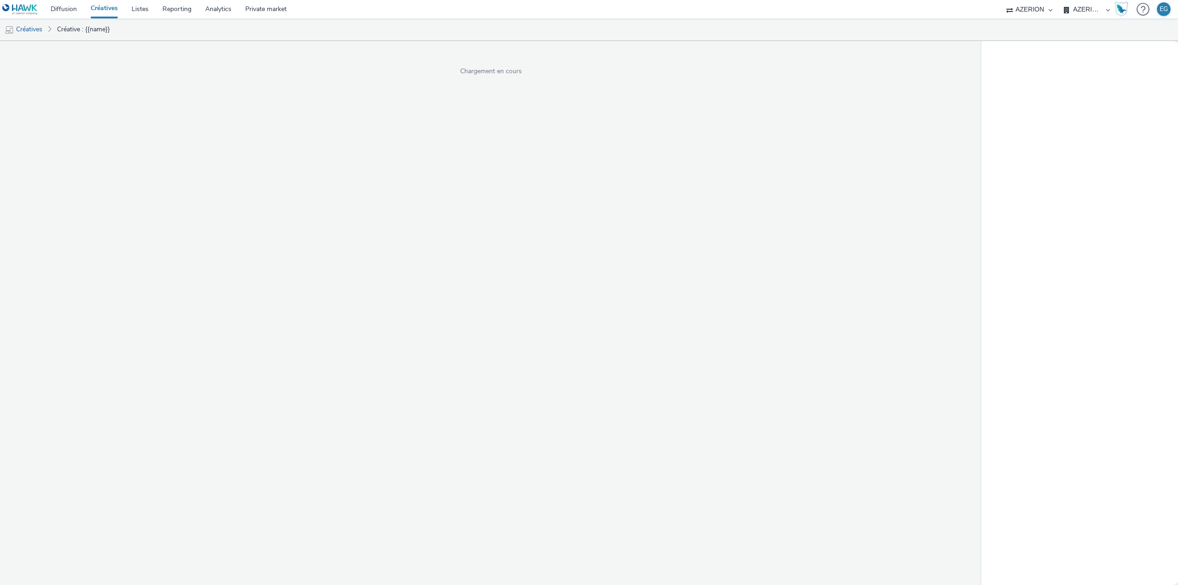
select select "79162ed7-0017-4339-93b0-3399b708648f"
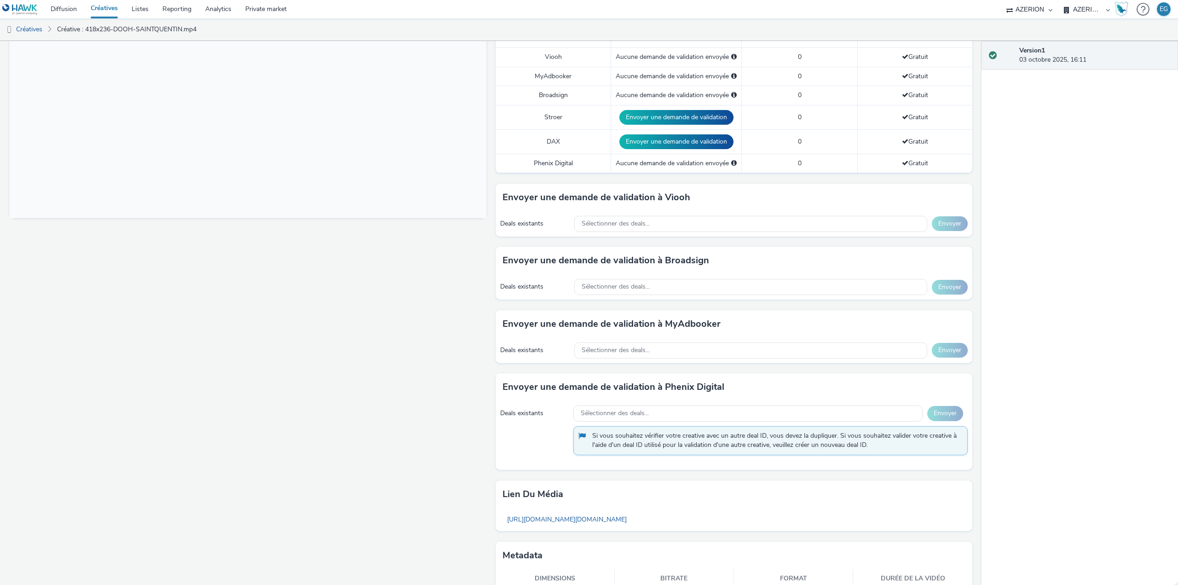
scroll to position [301, 0]
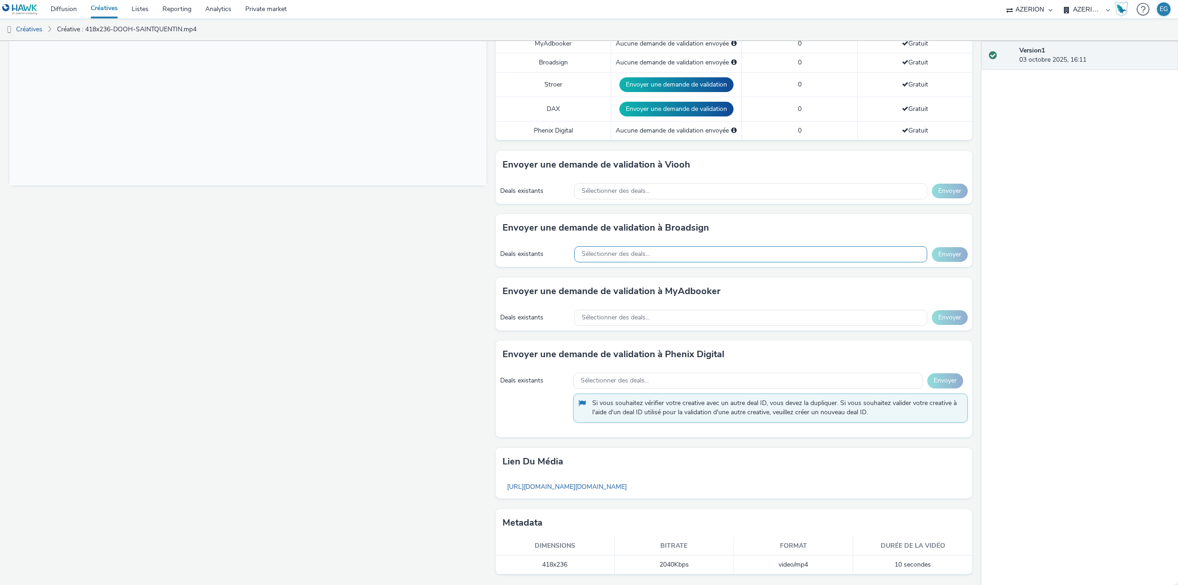
click at [661, 253] on div "Sélectionner des deals..." at bounding box center [750, 254] width 353 height 16
paste input "7OIUH1LWBP"
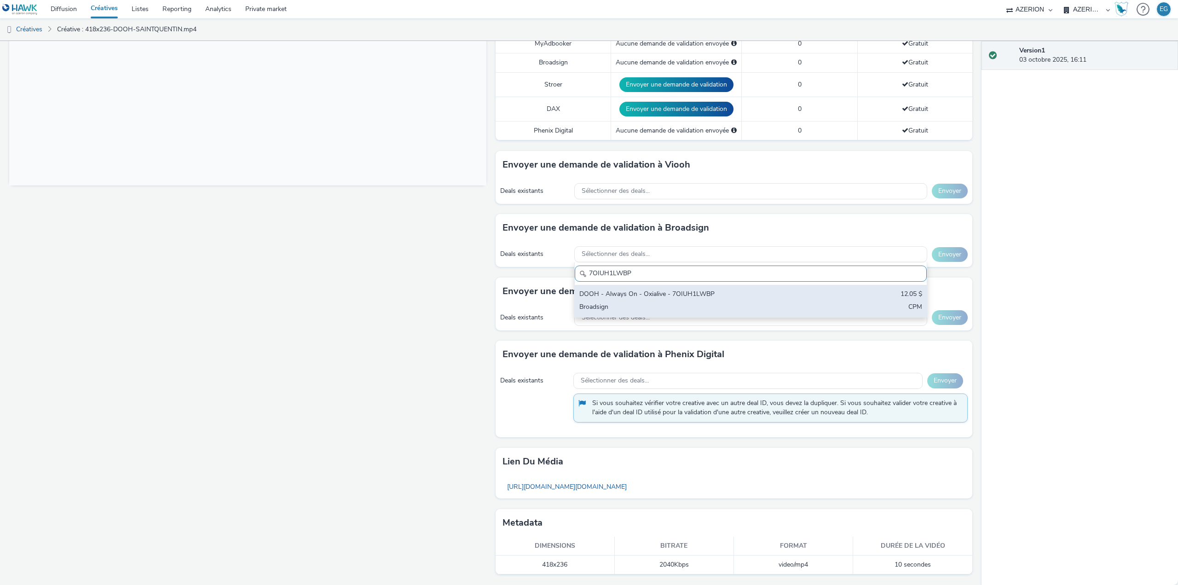
type input "7OIUH1LWBP"
click at [650, 300] on div "DOOH - Always On - Oxialive - 7OIUH1LWBP 12.05 $ Broadsign CPM" at bounding box center [751, 301] width 352 height 32
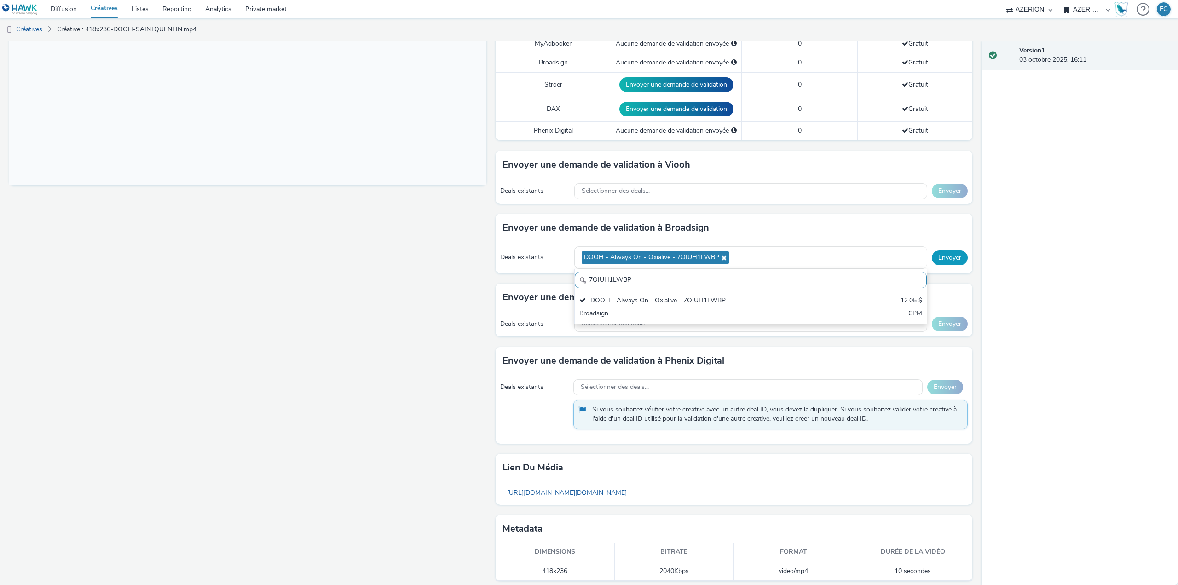
click at [941, 255] on button "Envoyer" at bounding box center [950, 257] width 36 height 15
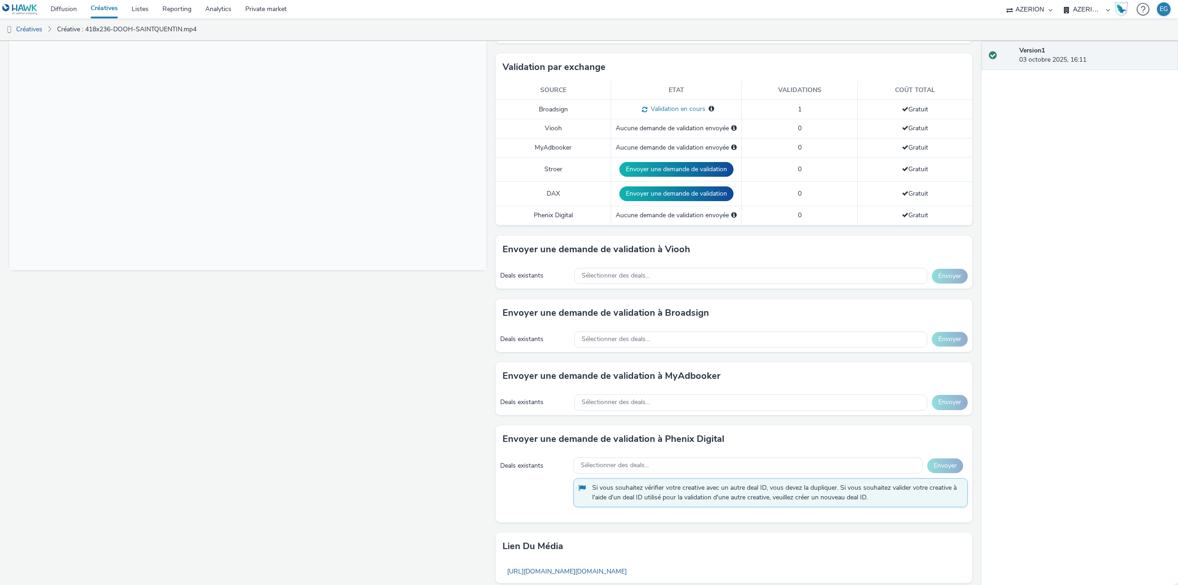
scroll to position [117, 0]
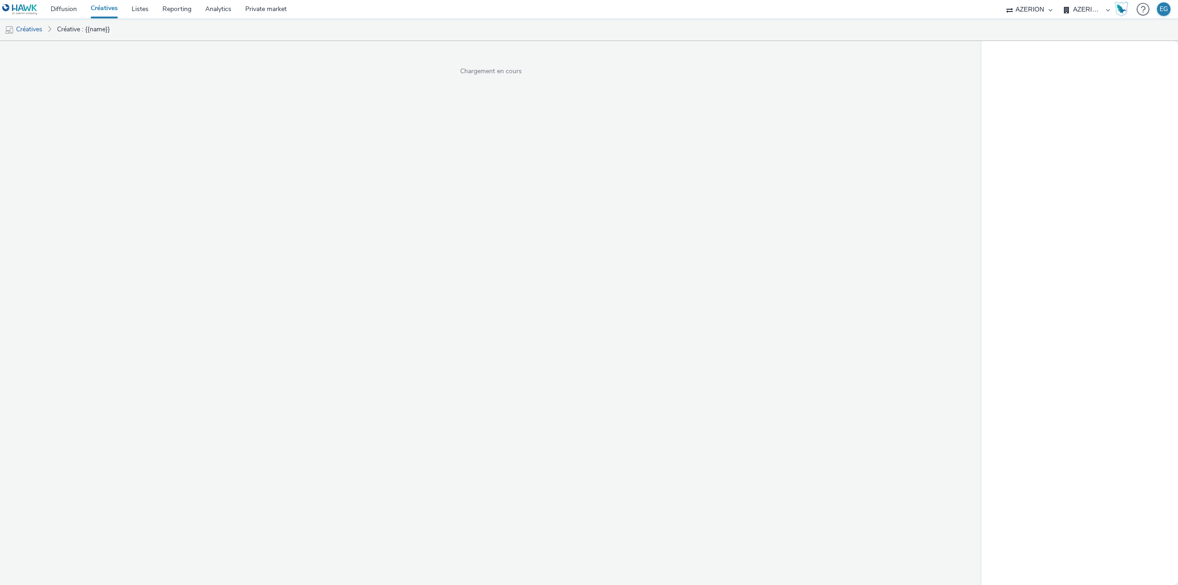
select select "79162ed7-0017-4339-93b0-3399b708648f"
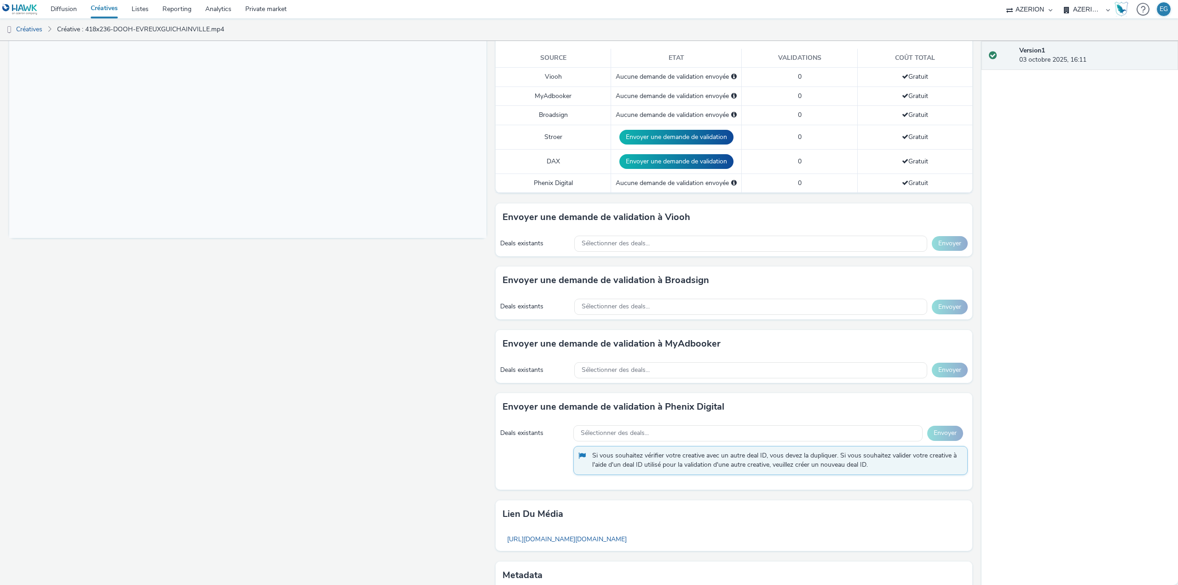
scroll to position [276, 0]
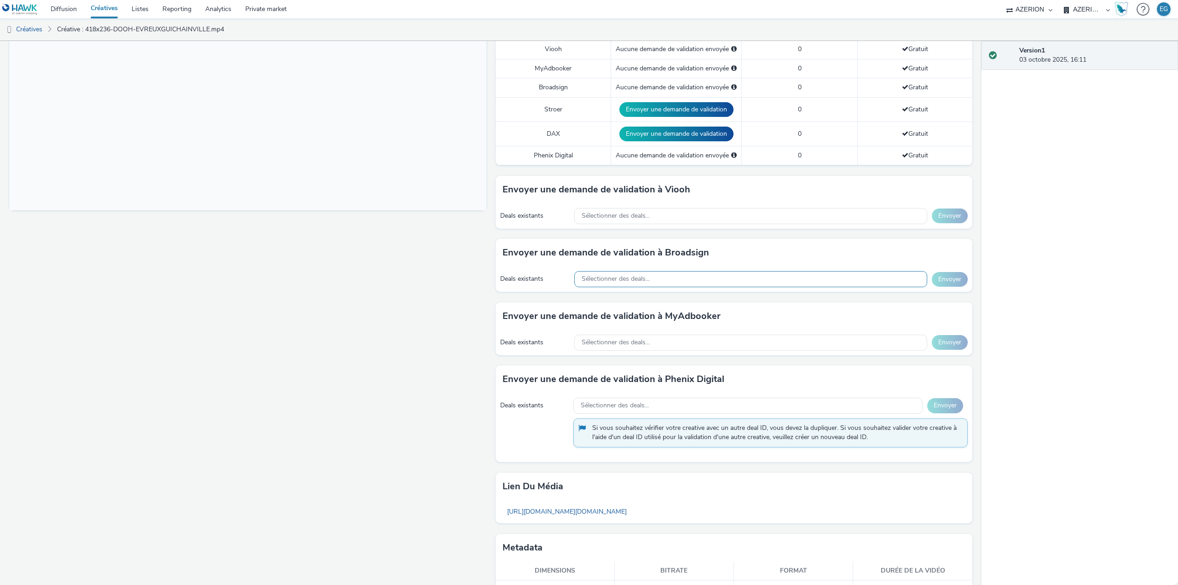
click at [616, 282] on span "Sélectionner des deals..." at bounding box center [616, 279] width 68 height 8
paste input "7OIUH1LWBP"
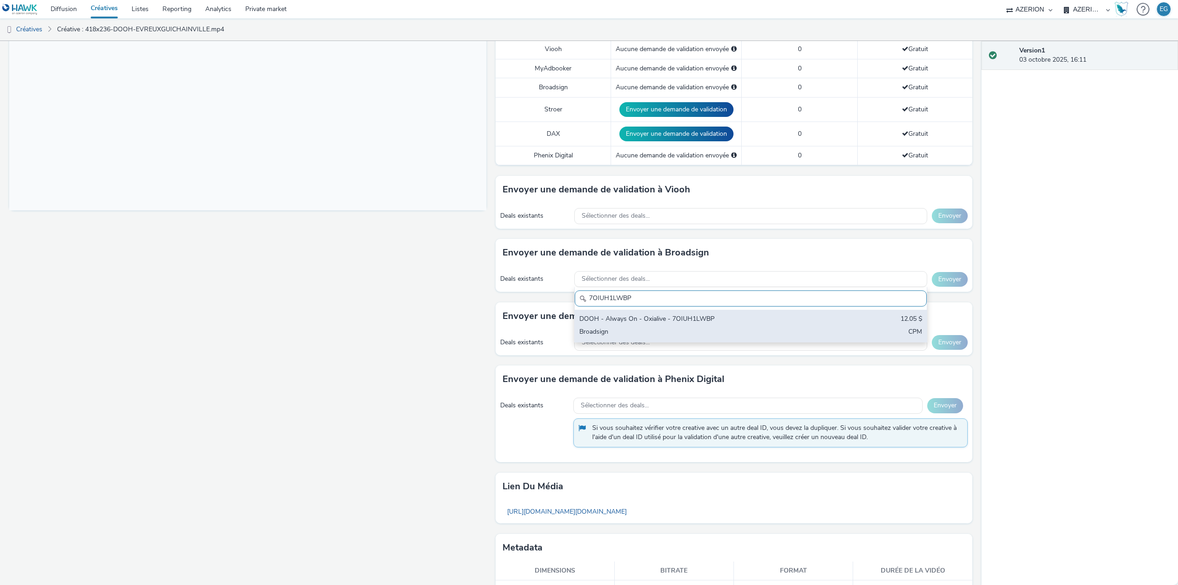
type input "7OIUH1LWBP"
click at [629, 321] on div "DOOH - Always On - Oxialive - 7OIUH1LWBP" at bounding box center [692, 319] width 227 height 11
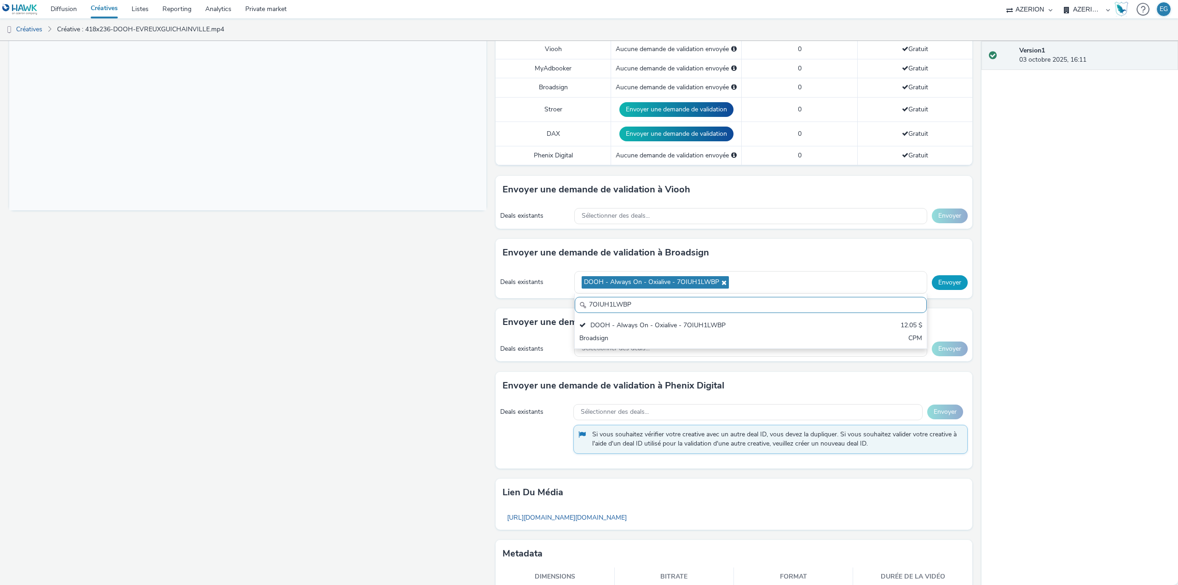
click at [942, 285] on button "Envoyer" at bounding box center [950, 282] width 36 height 15
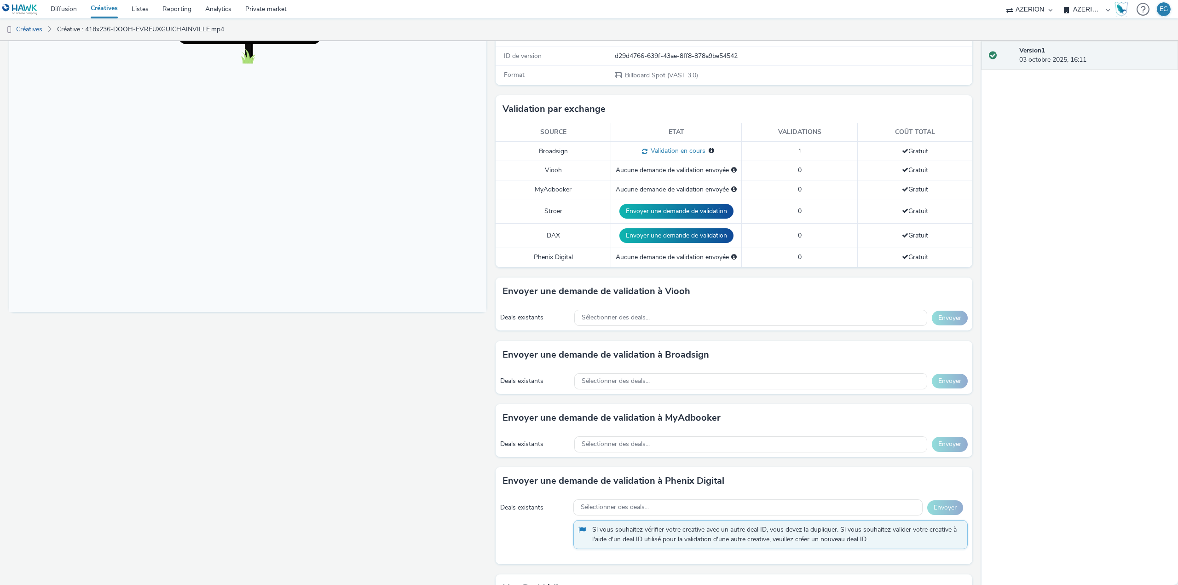
scroll to position [92, 0]
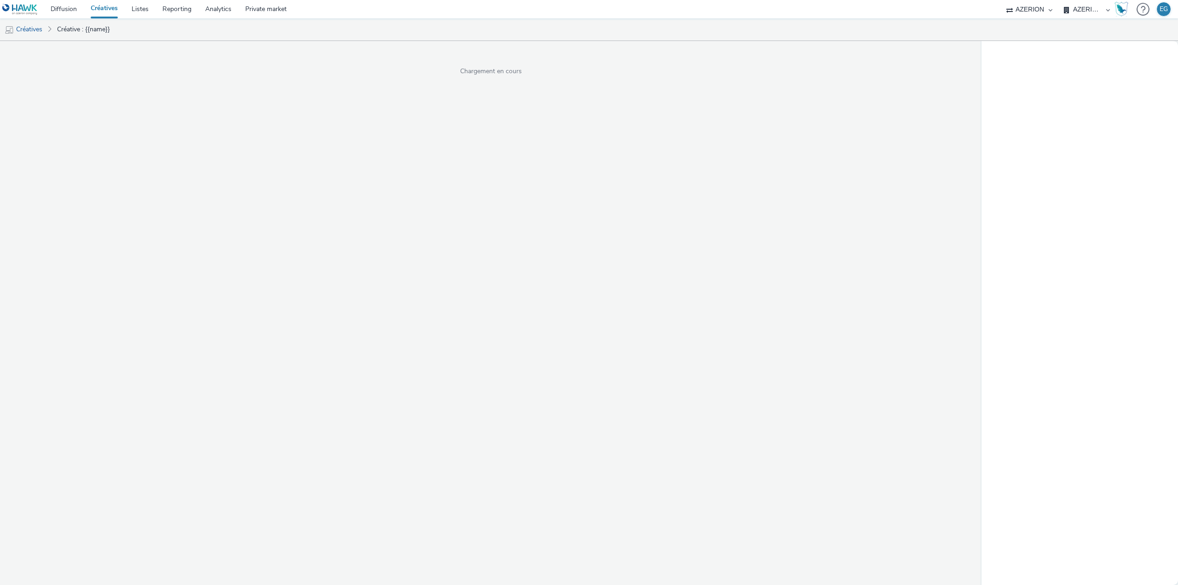
select select "79162ed7-0017-4339-93b0-3399b708648f"
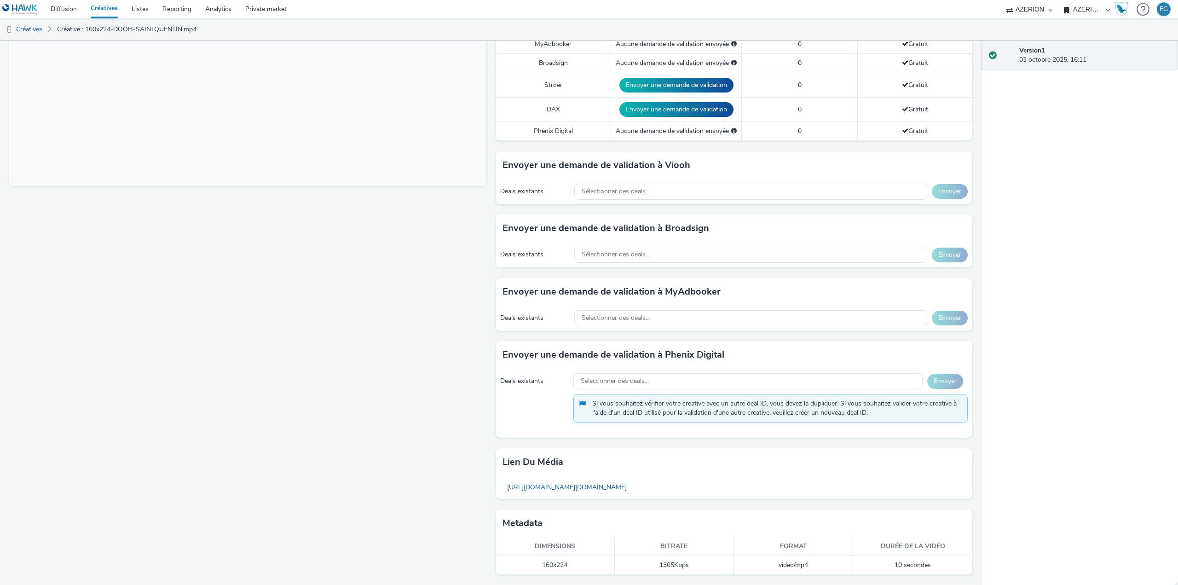
scroll to position [301, 0]
click at [670, 251] on div "Sélectionner des deals..." at bounding box center [750, 254] width 353 height 16
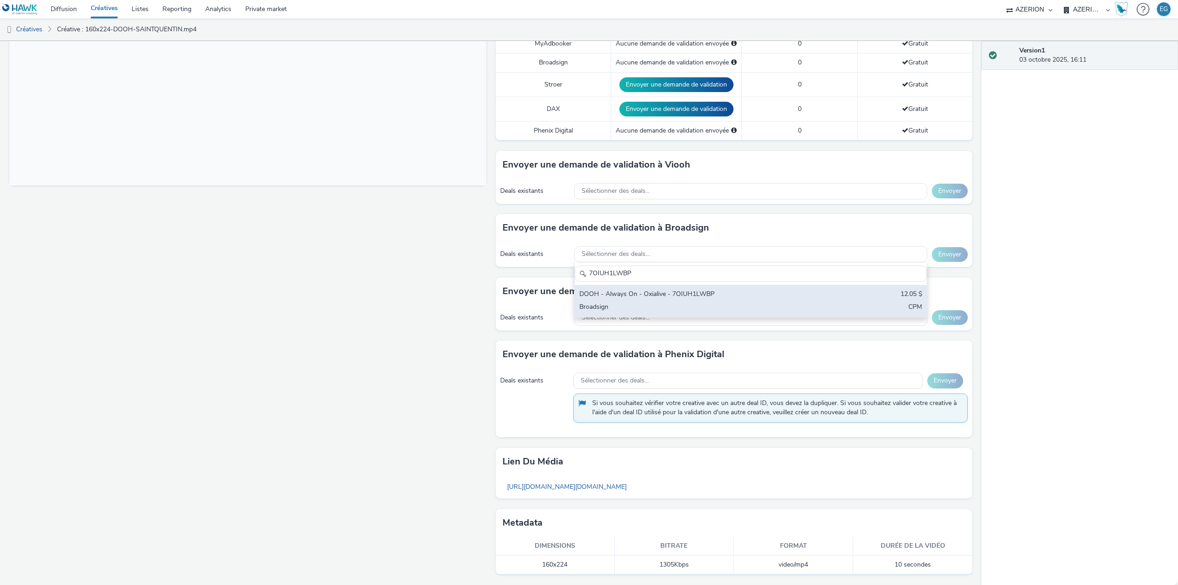
type input "7OIUH1LWBP"
click at [676, 293] on div "DOOH - Always On - Oxialive - 7OIUH1LWBP" at bounding box center [692, 294] width 227 height 11
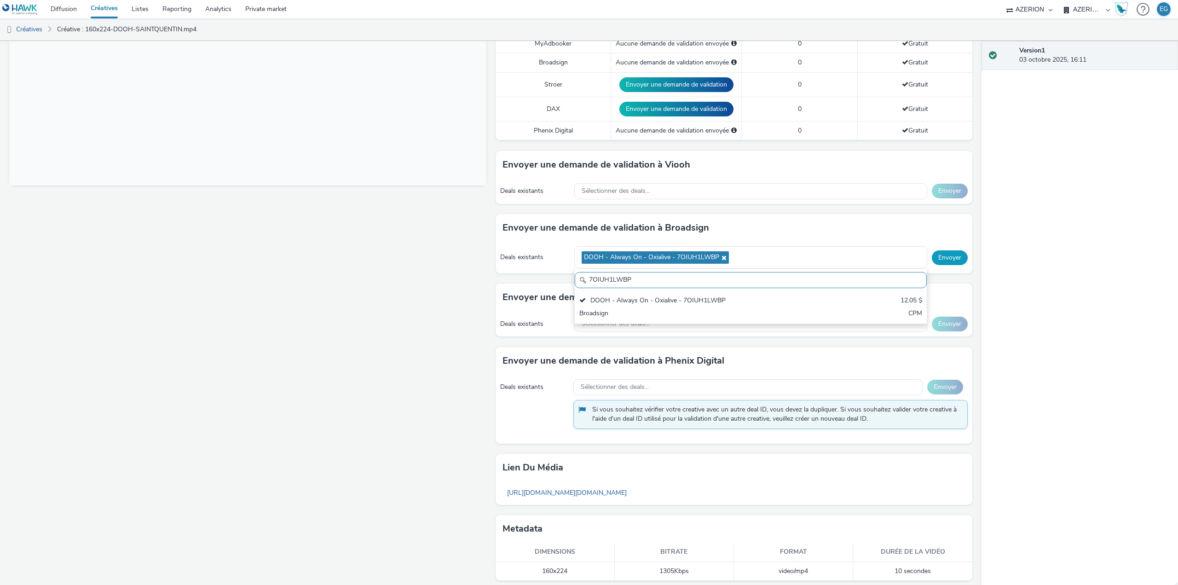
click at [947, 262] on button "Envoyer" at bounding box center [950, 257] width 36 height 15
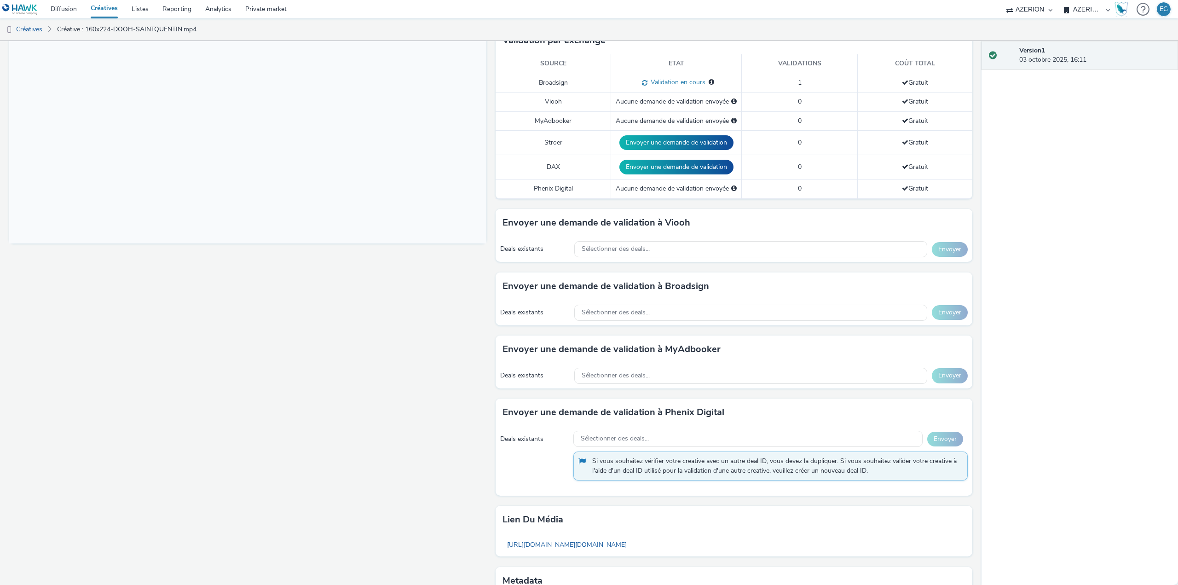
scroll to position [209, 0]
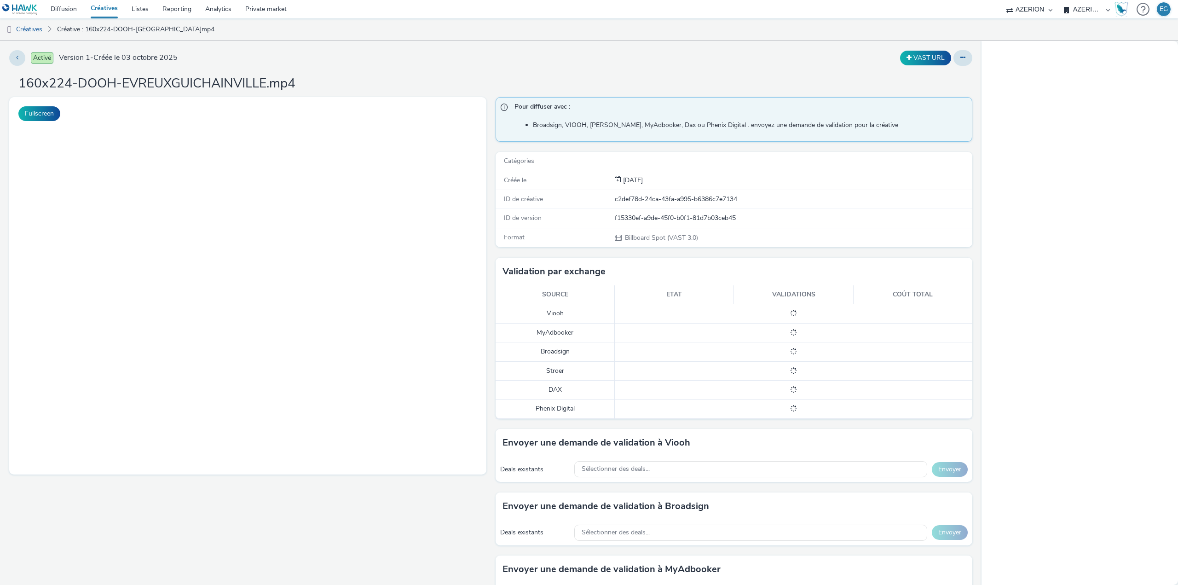
select select "79162ed7-0017-4339-93b0-3399b708648f"
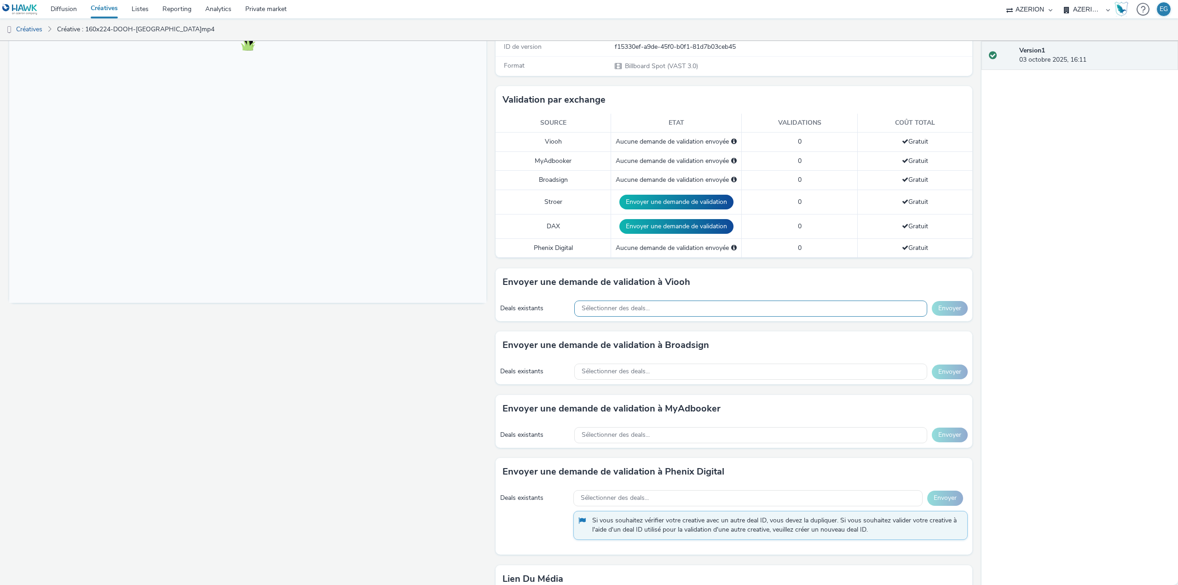
scroll to position [184, 0]
click at [671, 376] on div "Sélectionner des deals..." at bounding box center [750, 371] width 353 height 16
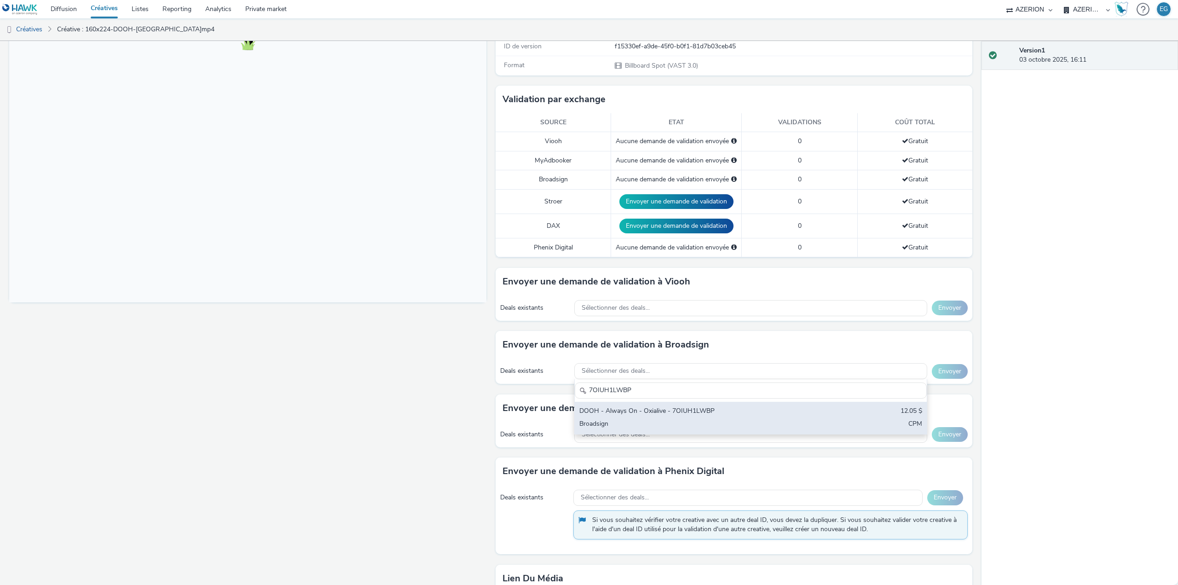
type input "7OIUH1LWBP"
click at [649, 414] on div "DOOH - Always On - Oxialive - 7OIUH1LWBP" at bounding box center [692, 411] width 227 height 11
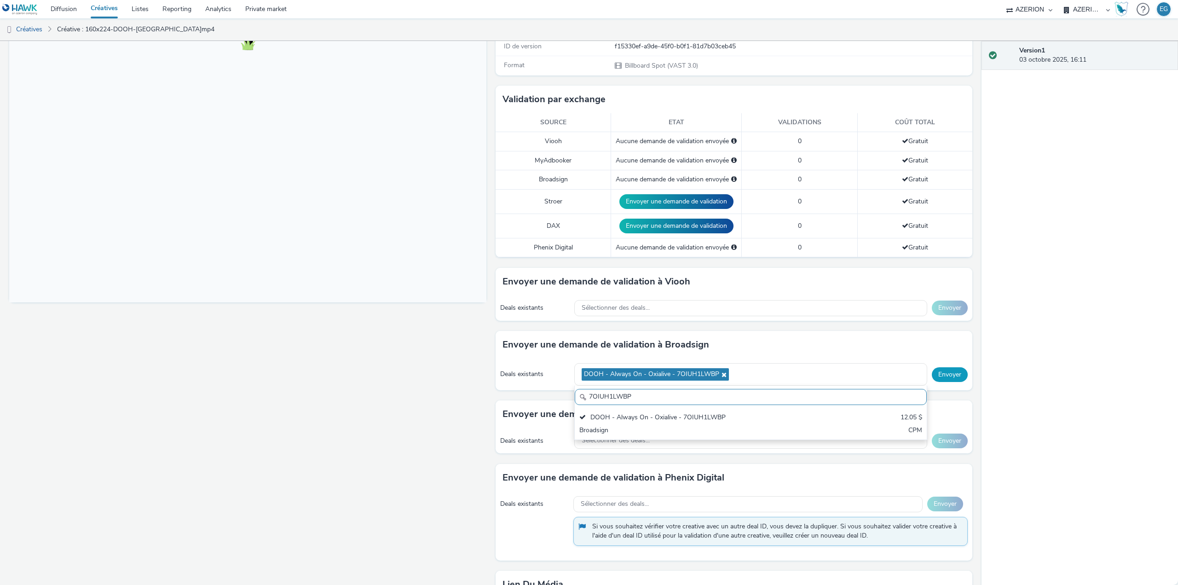
click at [944, 371] on button "Envoyer" at bounding box center [950, 374] width 36 height 15
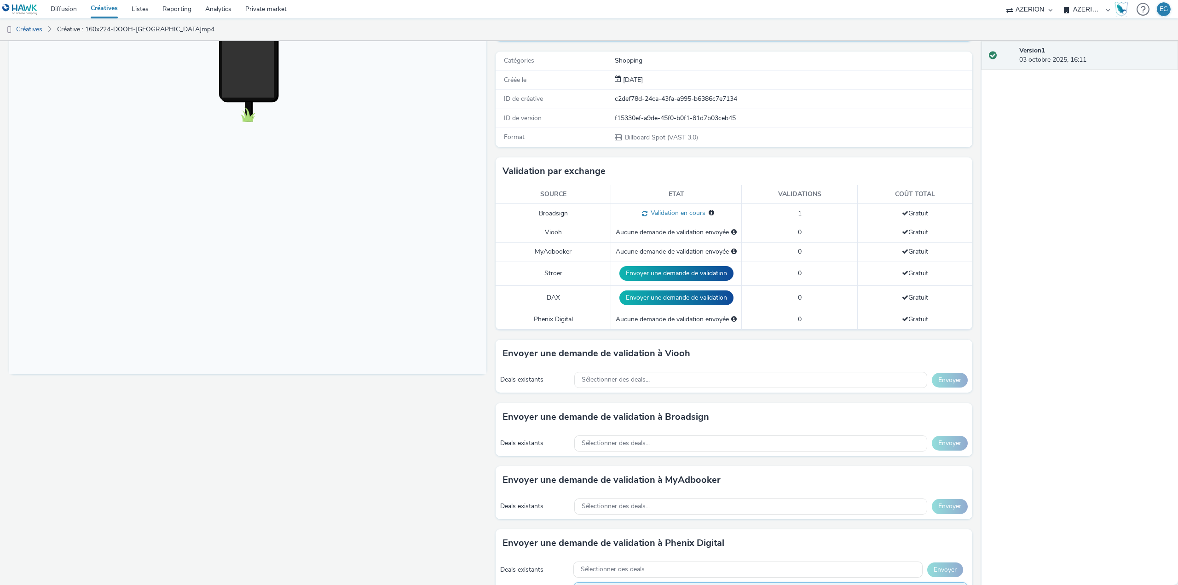
scroll to position [46, 0]
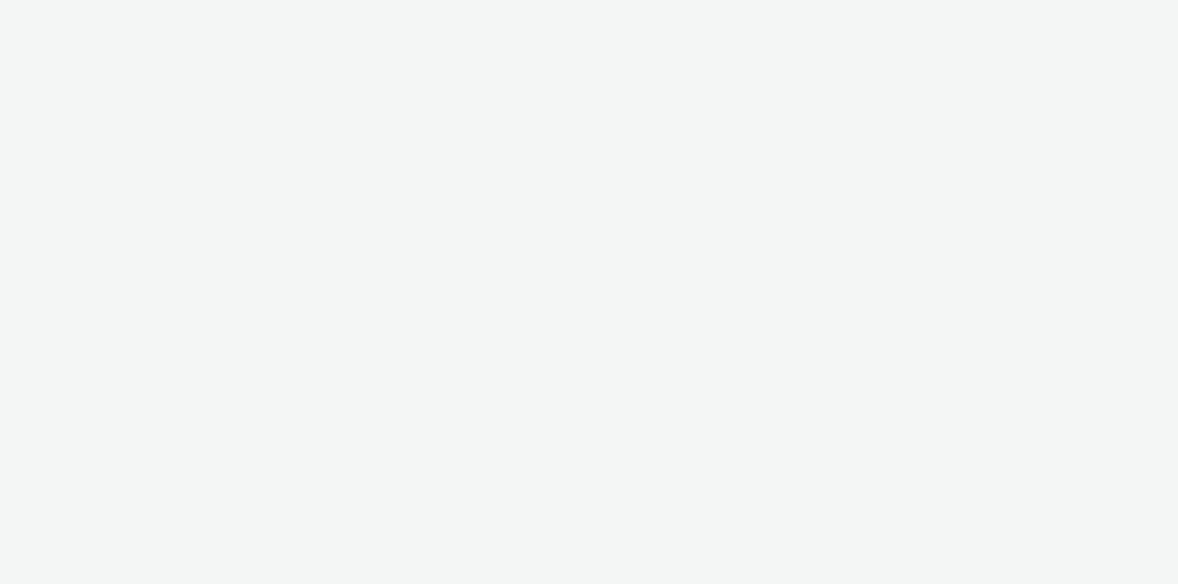
select select "79162ed7-0017-4339-93b0-3399b708648f"
